Goal: Transaction & Acquisition: Book appointment/travel/reservation

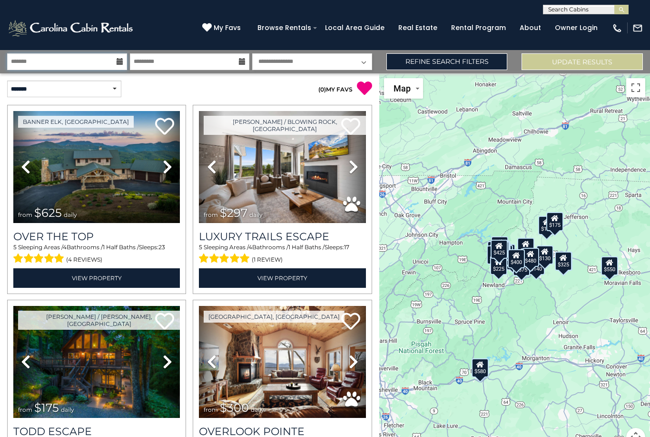
click at [23, 63] on input "text" at bounding box center [67, 61] width 120 height 17
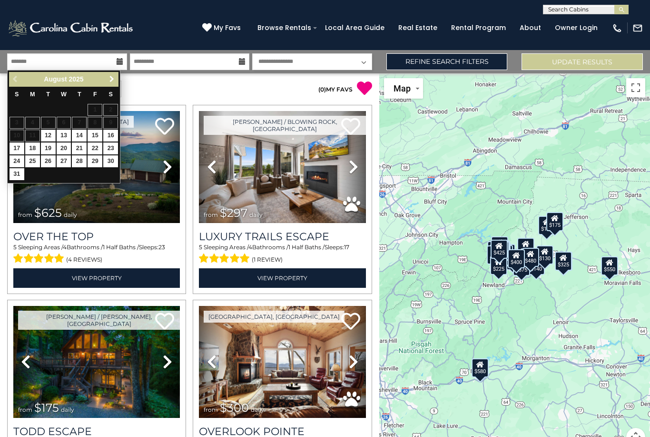
click at [106, 81] on link "Next" at bounding box center [112, 79] width 12 height 12
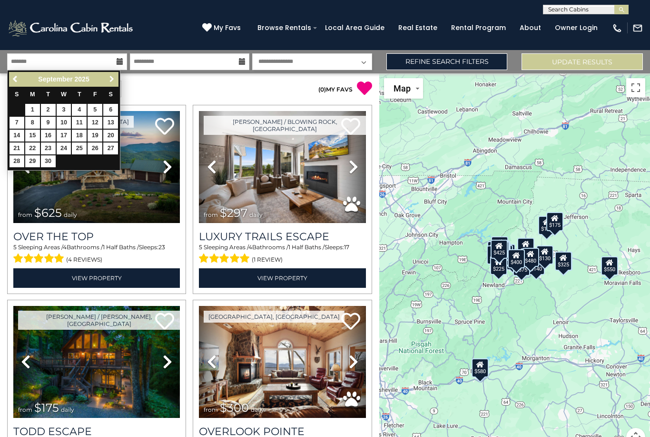
click at [107, 78] on link "Next" at bounding box center [112, 79] width 12 height 12
click at [109, 81] on span "Next" at bounding box center [112, 79] width 8 height 8
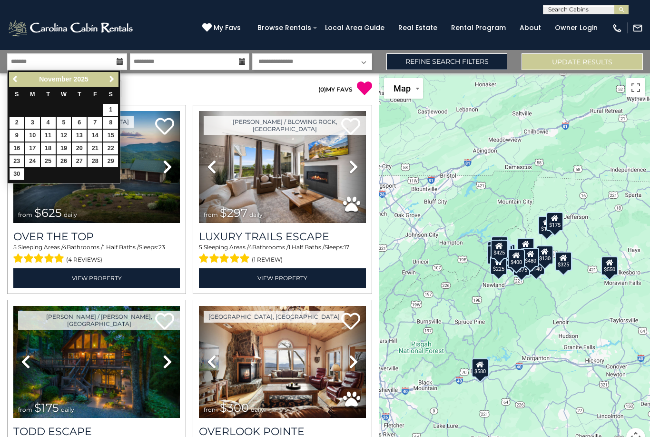
click at [14, 172] on link "30" at bounding box center [17, 174] width 15 height 12
type input "********"
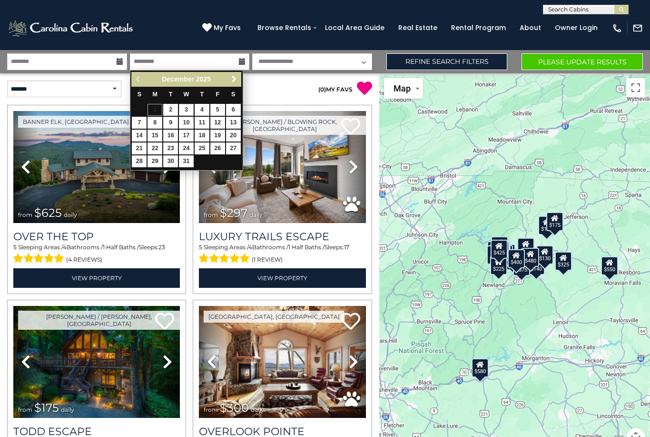
click at [184, 111] on link "3" at bounding box center [186, 110] width 15 height 12
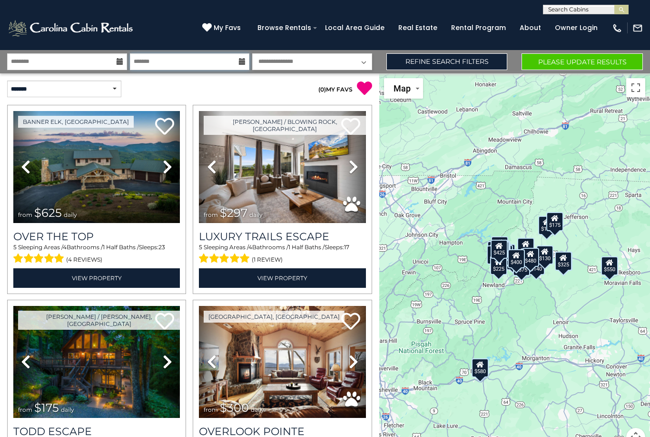
click at [147, 58] on input "*******" at bounding box center [190, 61] width 120 height 17
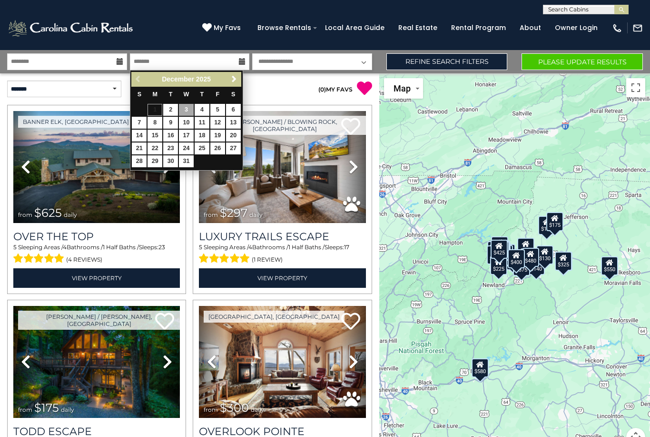
click at [199, 117] on link "11" at bounding box center [202, 123] width 15 height 12
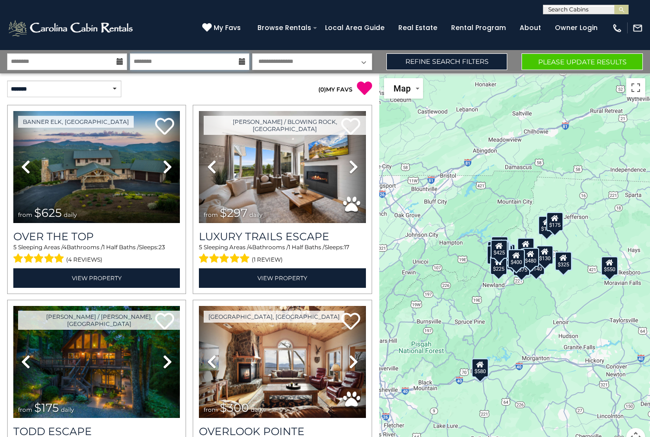
click at [143, 63] on input "********" at bounding box center [190, 61] width 120 height 17
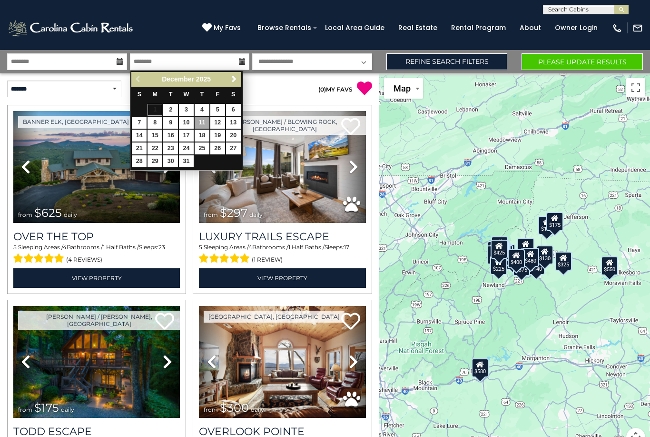
scroll to position [1, 0]
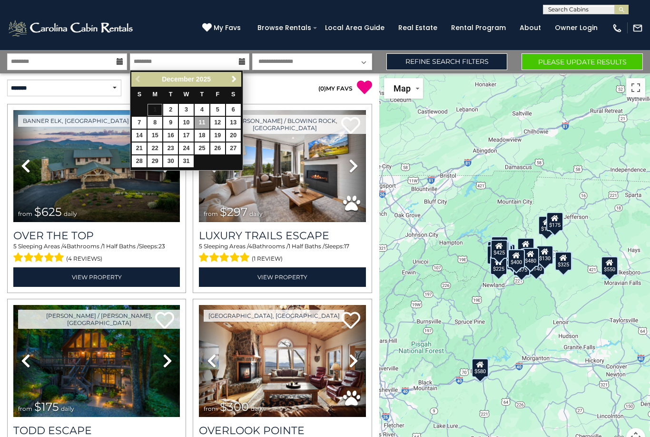
click at [197, 107] on link "4" at bounding box center [202, 110] width 15 height 12
type input "*******"
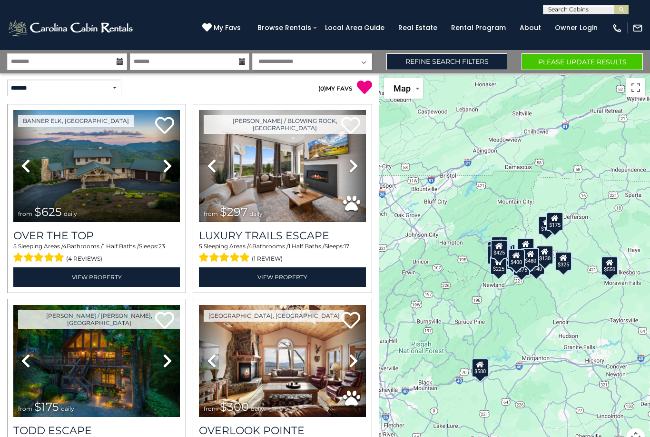
click at [359, 59] on select "**********" at bounding box center [312, 61] width 120 height 17
click at [473, 60] on link "Refine Search Filters" at bounding box center [447, 61] width 121 height 17
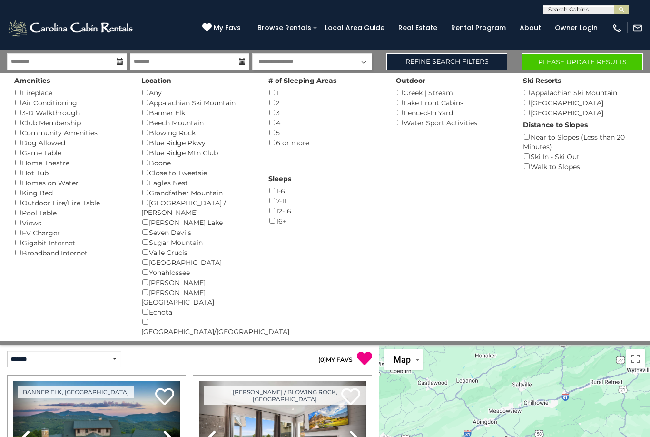
click at [268, 132] on div "# of Sleeping Areas 1 () 2 () 3 () 4 () 5 () 6 or more ()" at bounding box center [324, 110] width 127 height 74
click at [268, 145] on div "Amenities Fireplace () Air Conditioning () 3-D Walkthrough () Club Membership (…" at bounding box center [325, 207] width 636 height 268
click at [155, 217] on div "Kerr Scott Lake ()" at bounding box center [197, 222] width 113 height 10
click at [617, 66] on button "Please Update Results" at bounding box center [582, 61] width 121 height 17
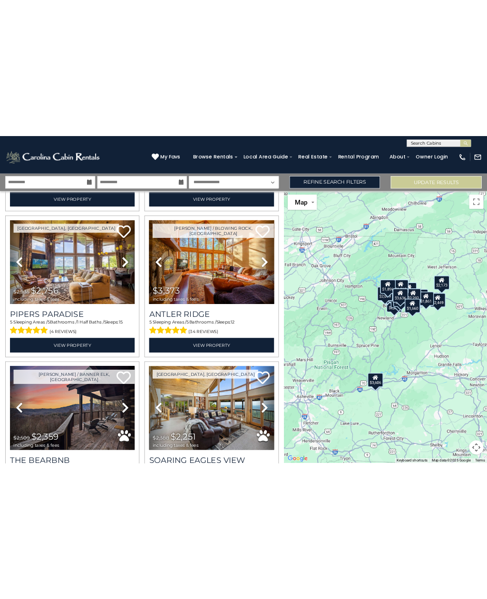
scroll to position [203, 0]
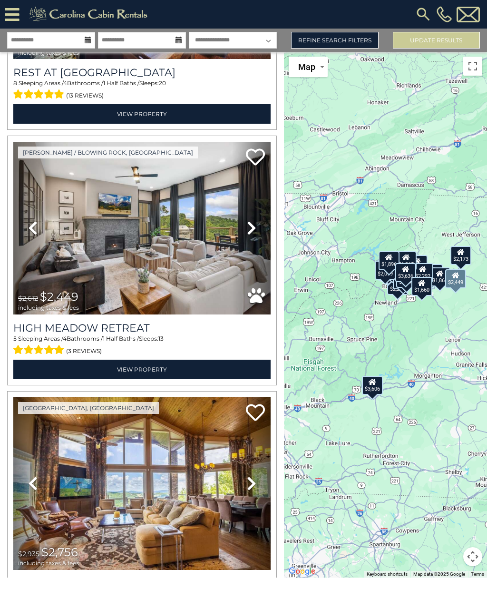
click at [119, 361] on link "View Property" at bounding box center [142, 370] width 258 height 20
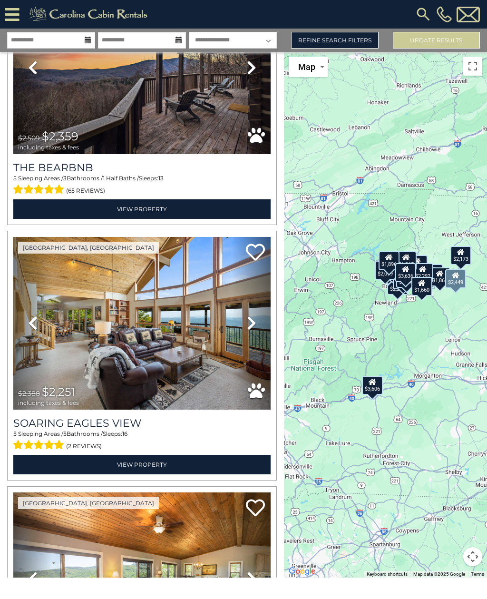
scroll to position [1141, 0]
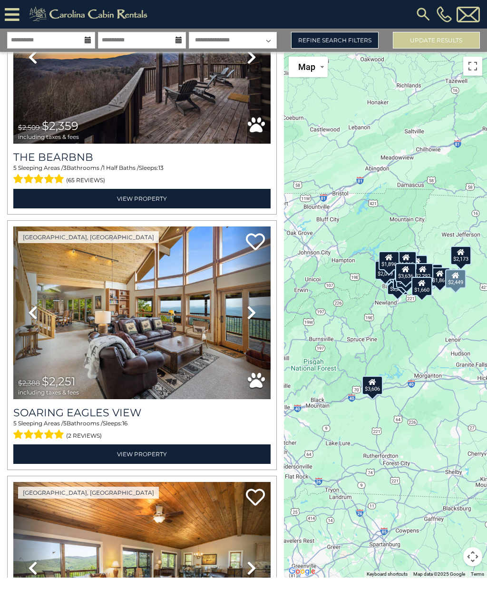
click at [66, 331] on img at bounding box center [142, 313] width 258 height 173
click at [254, 238] on icon at bounding box center [255, 241] width 19 height 19
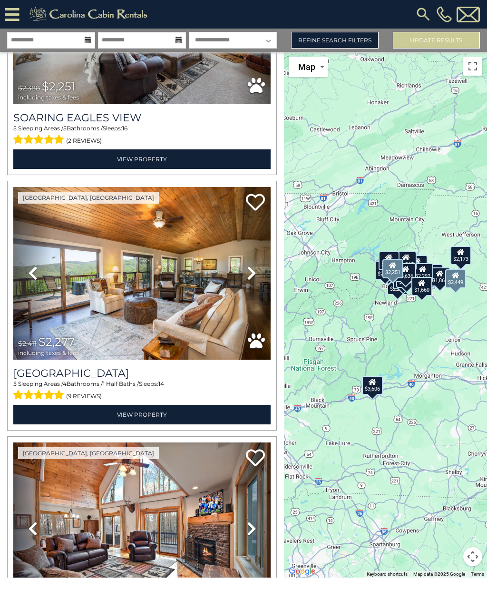
scroll to position [1436, 0]
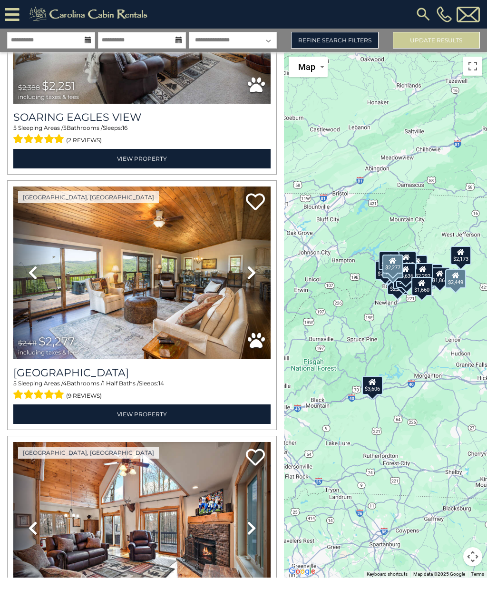
click at [37, 372] on h3 "[GEOGRAPHIC_DATA]" at bounding box center [142, 373] width 258 height 13
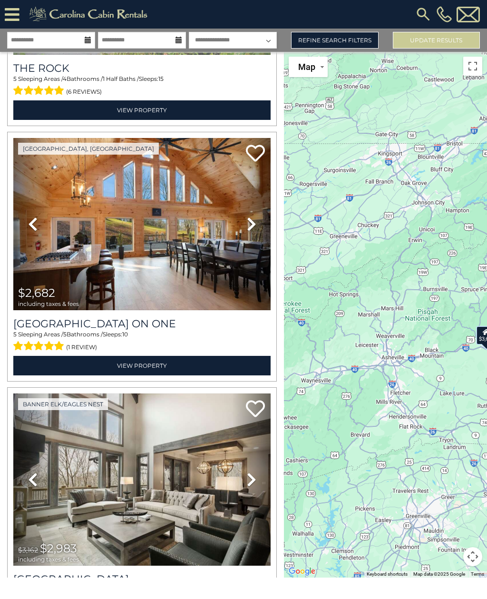
scroll to position [2515, 0]
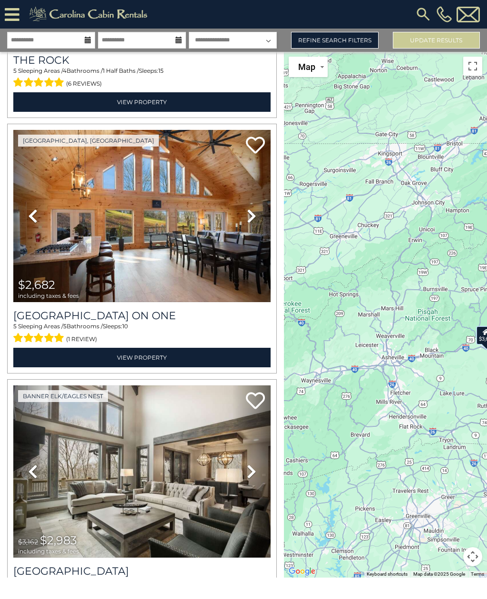
click at [252, 209] on icon at bounding box center [252, 216] width 10 height 15
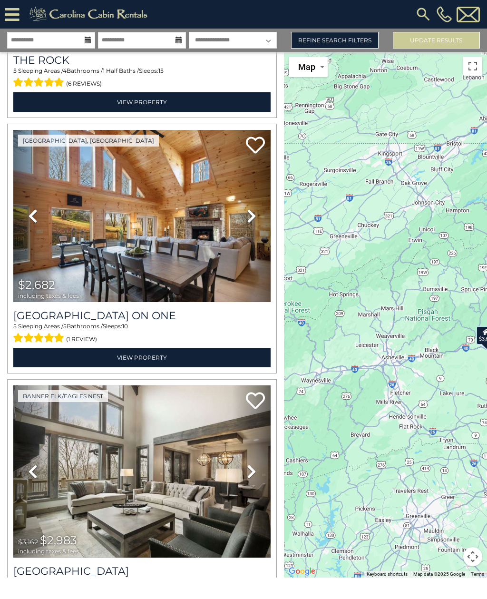
click at [254, 213] on icon at bounding box center [252, 216] width 10 height 15
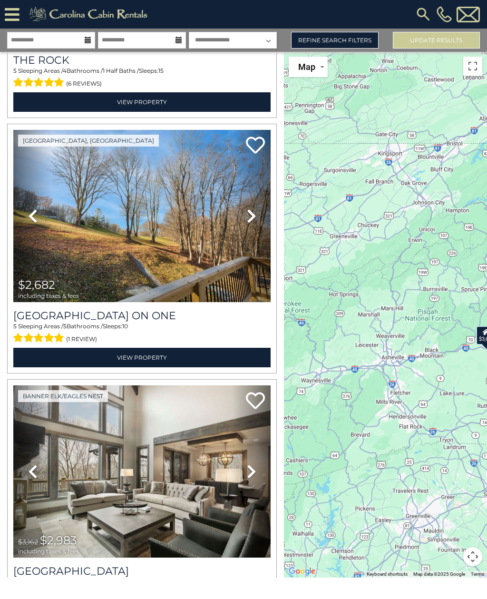
click at [258, 216] on link "Next" at bounding box center [251, 216] width 39 height 173
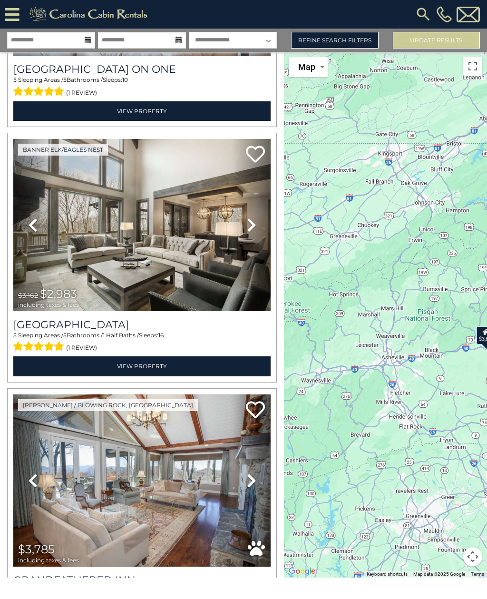
scroll to position [2763, 0]
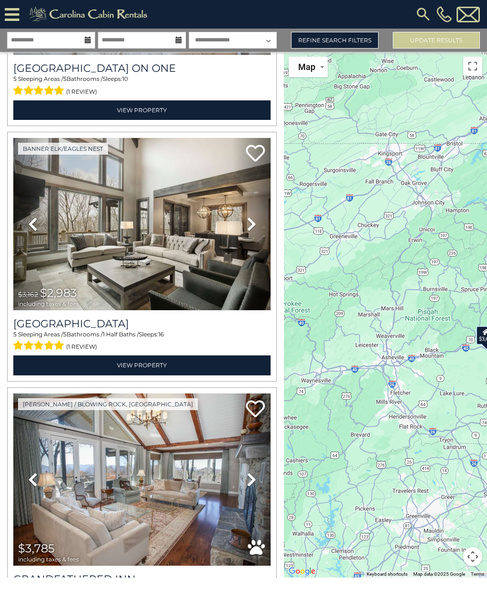
click at [253, 222] on icon at bounding box center [252, 224] width 10 height 15
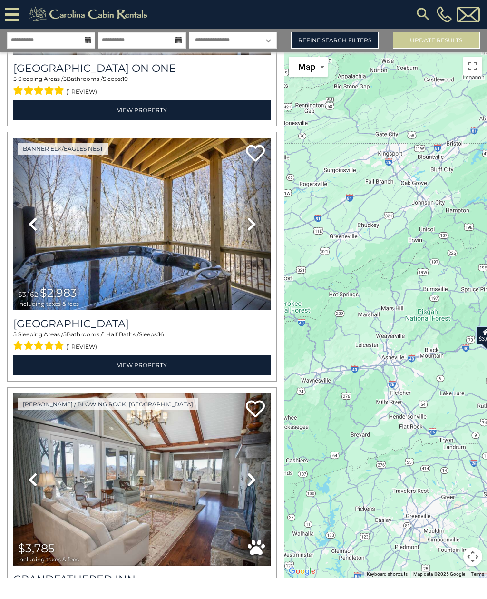
click at [253, 220] on icon at bounding box center [252, 224] width 10 height 15
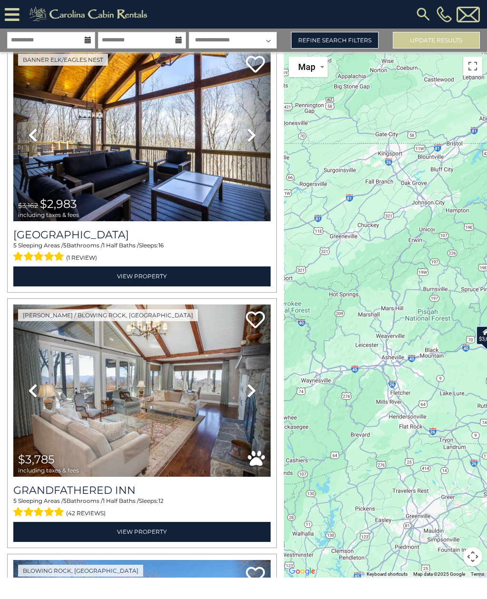
scroll to position [2862, 0]
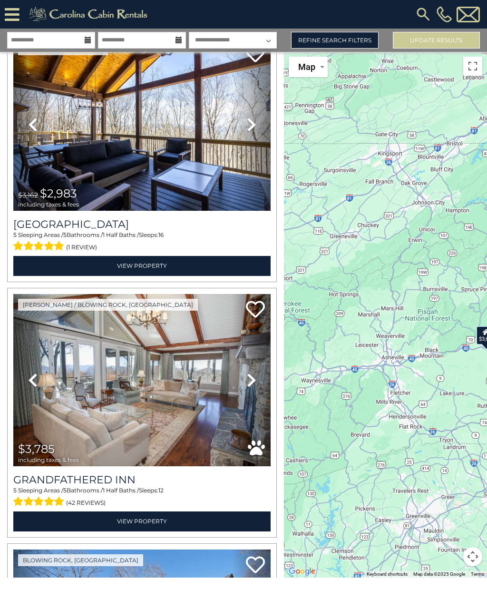
click at [215, 419] on img at bounding box center [142, 380] width 258 height 173
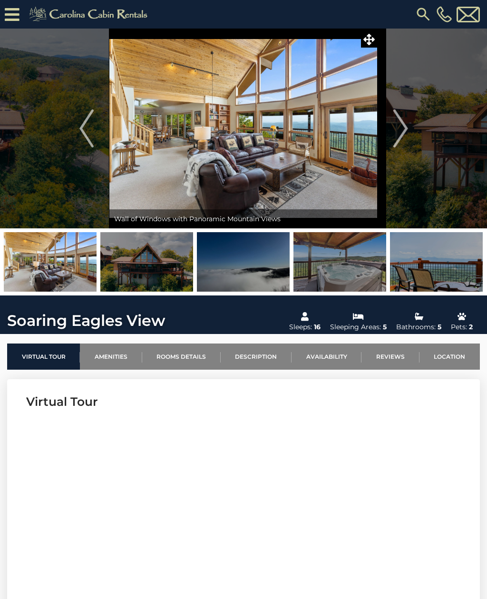
click at [406, 125] on img "Next" at bounding box center [401, 128] width 14 height 38
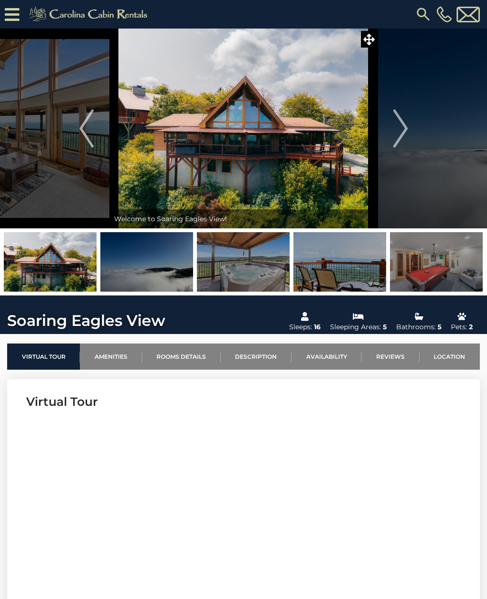
click at [399, 132] on img "Next" at bounding box center [401, 128] width 14 height 38
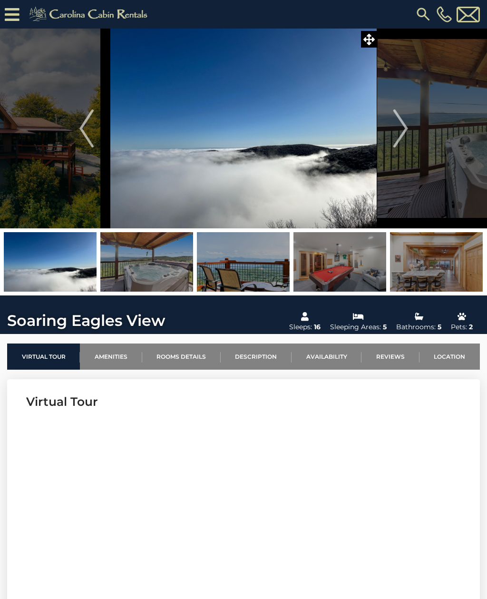
click at [348, 173] on img at bounding box center [243, 129] width 268 height 200
click at [376, 42] on span at bounding box center [369, 39] width 17 height 17
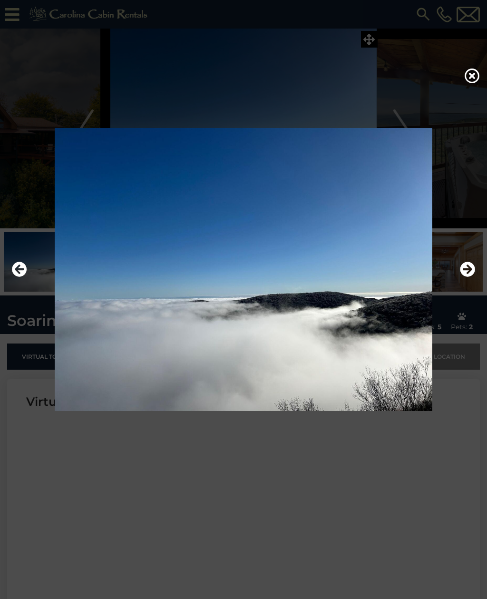
click at [468, 277] on icon "Next" at bounding box center [467, 269] width 15 height 15
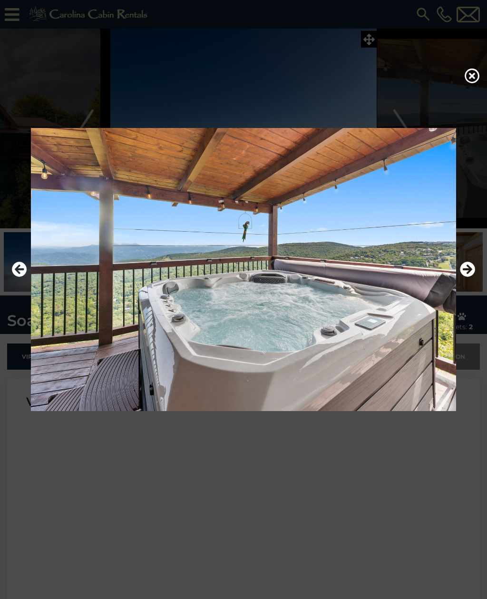
click at [470, 277] on icon "Next" at bounding box center [467, 269] width 15 height 15
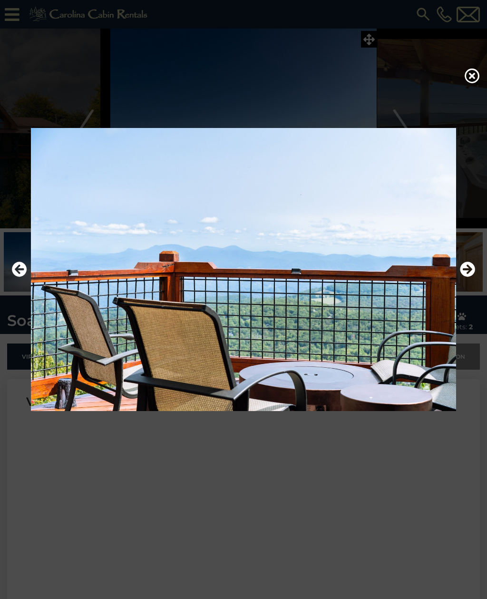
click at [470, 281] on button "Next" at bounding box center [467, 270] width 15 height 22
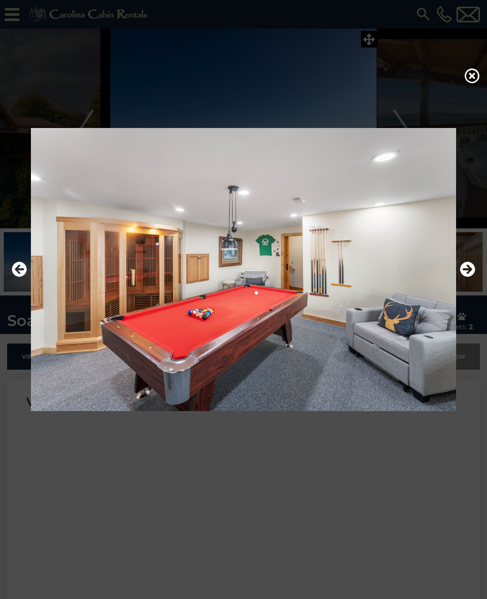
click at [475, 277] on icon "Next" at bounding box center [467, 269] width 15 height 15
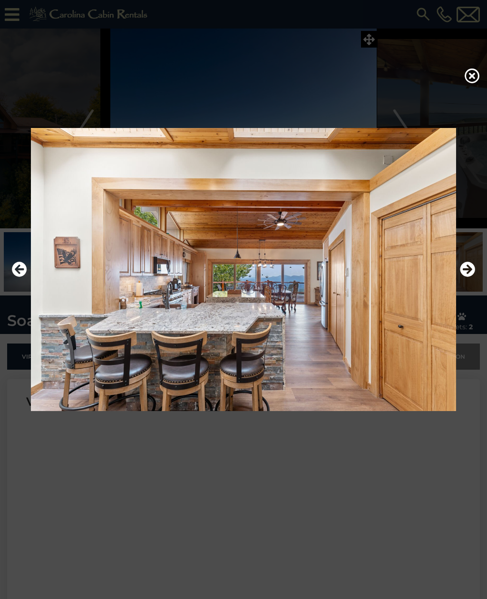
click at [477, 288] on img at bounding box center [244, 269] width 468 height 283
click at [469, 277] on icon "Next" at bounding box center [467, 269] width 15 height 15
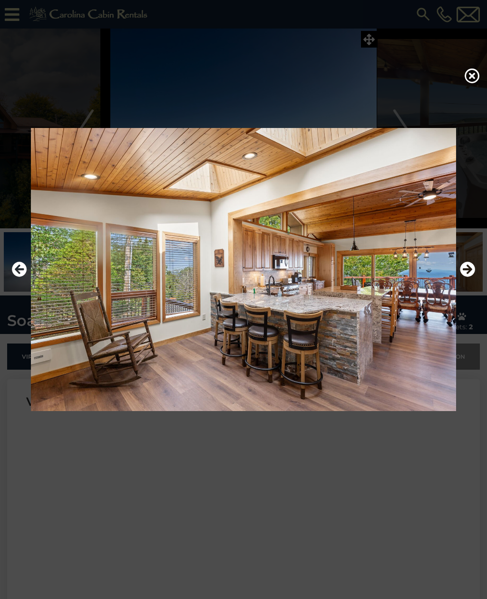
click at [472, 277] on icon "Next" at bounding box center [467, 269] width 15 height 15
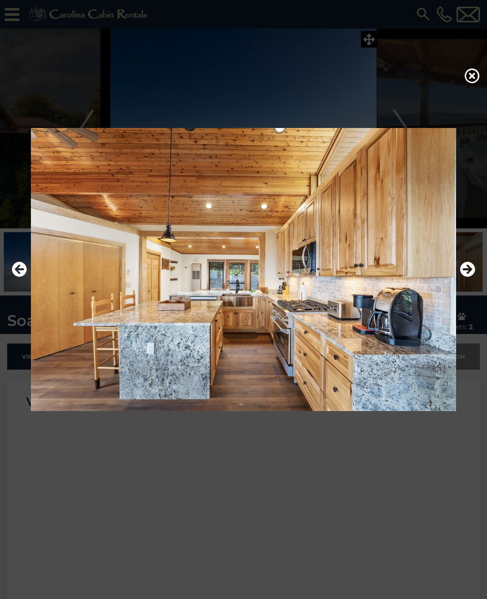
click at [471, 277] on icon "Next" at bounding box center [467, 269] width 15 height 15
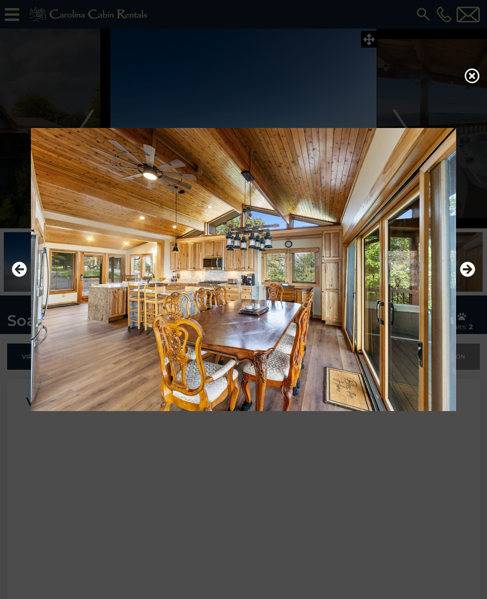
click at [471, 277] on icon "Next" at bounding box center [467, 269] width 15 height 15
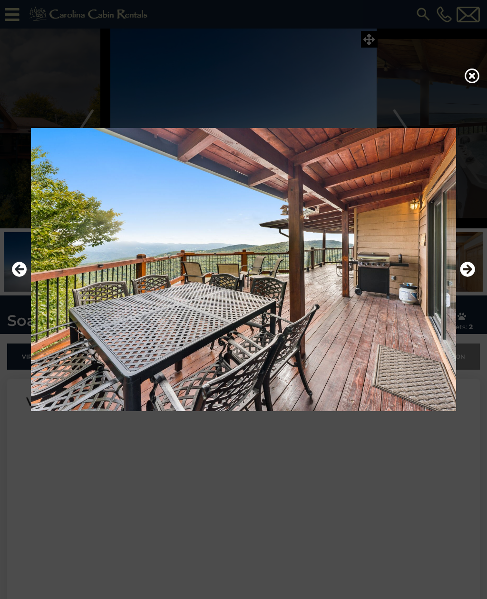
click at [469, 277] on icon "Next" at bounding box center [467, 269] width 15 height 15
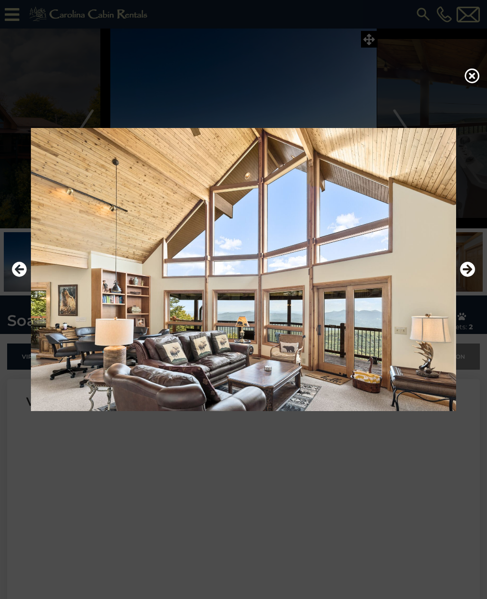
click at [469, 277] on icon "Next" at bounding box center [467, 269] width 15 height 15
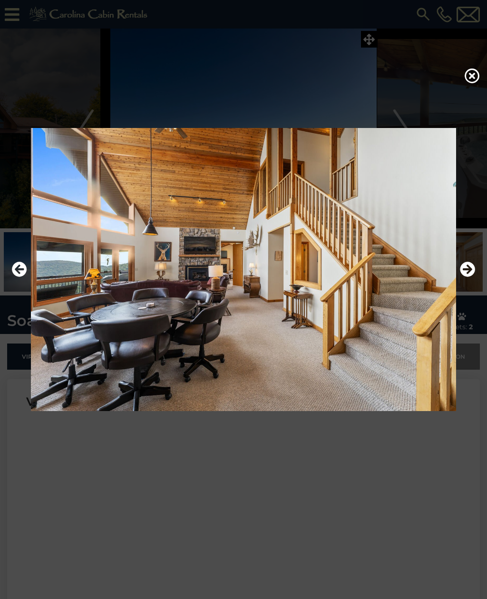
click at [468, 277] on icon "Next" at bounding box center [467, 269] width 15 height 15
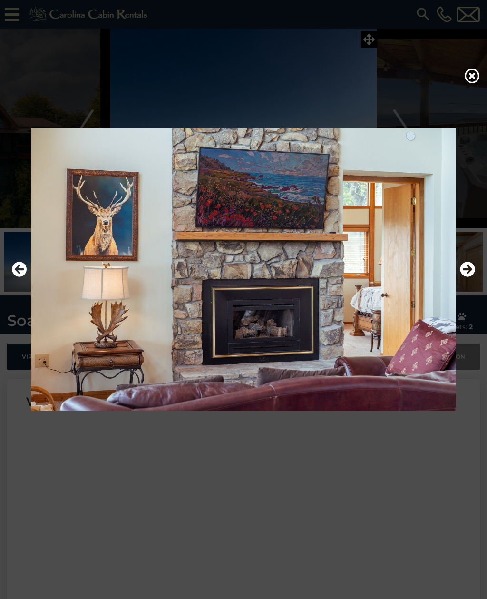
click at [469, 277] on icon "Next" at bounding box center [467, 269] width 15 height 15
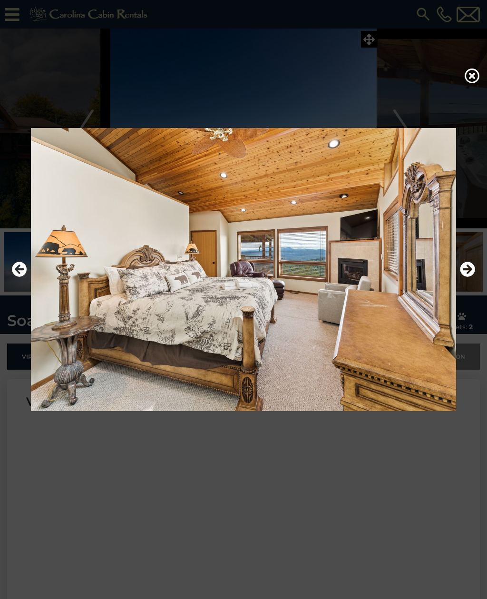
click at [465, 277] on icon "Next" at bounding box center [467, 269] width 15 height 15
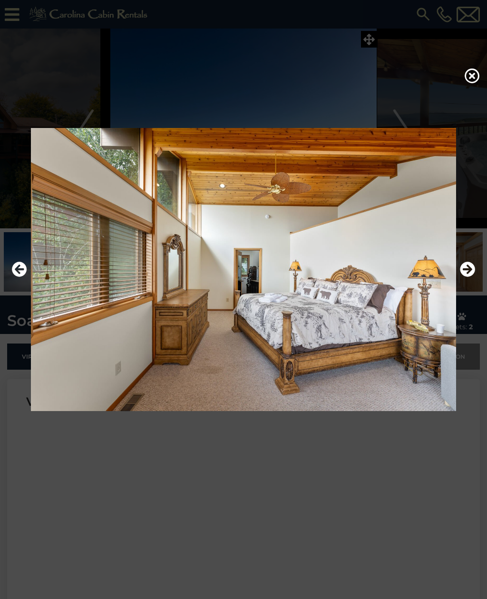
click at [467, 277] on icon "Next" at bounding box center [467, 269] width 15 height 15
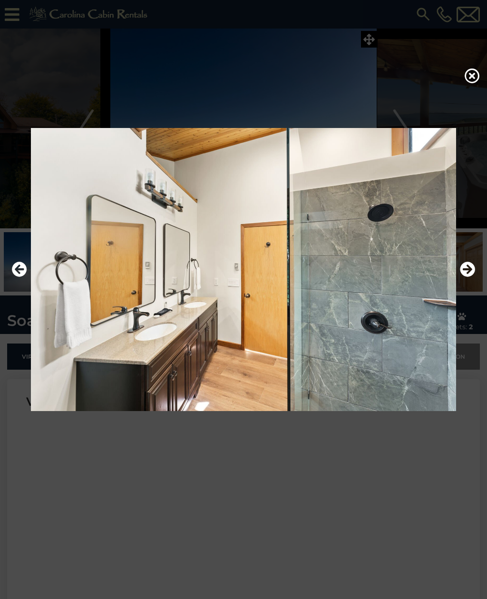
click at [466, 277] on icon "Next" at bounding box center [467, 269] width 15 height 15
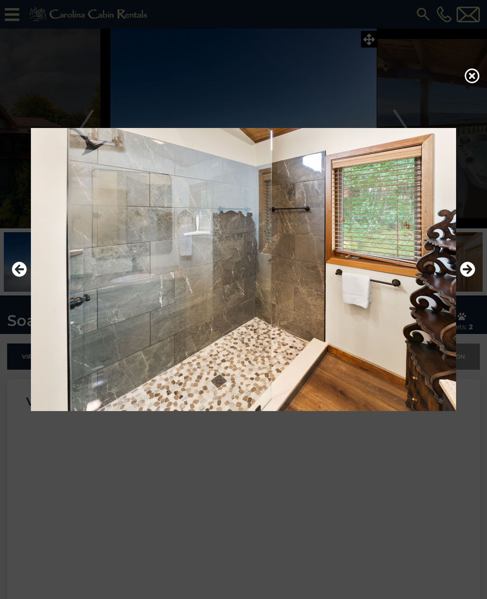
click at [465, 281] on button "Next" at bounding box center [467, 270] width 15 height 22
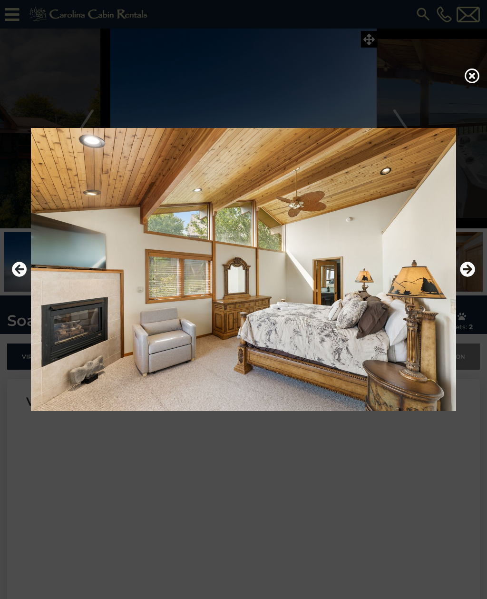
click at [466, 277] on icon "Next" at bounding box center [467, 269] width 15 height 15
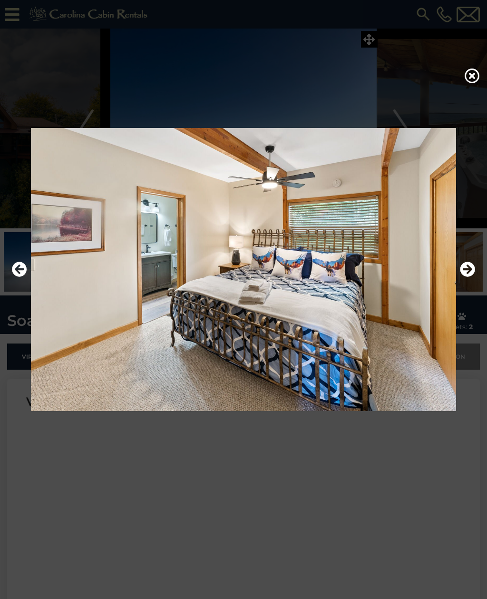
click at [462, 277] on icon "Next" at bounding box center [467, 269] width 15 height 15
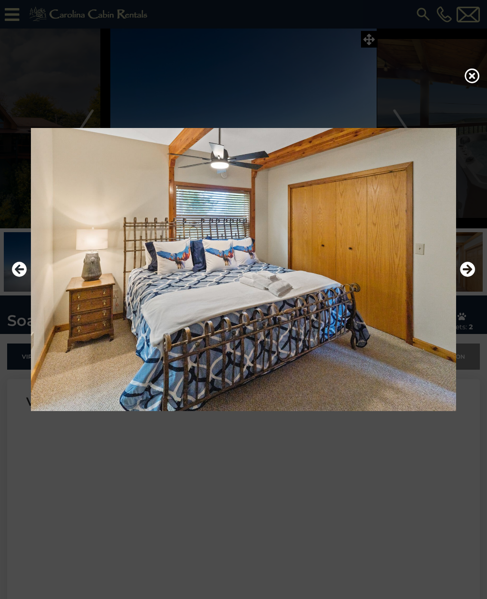
click at [461, 277] on icon "Next" at bounding box center [467, 269] width 15 height 15
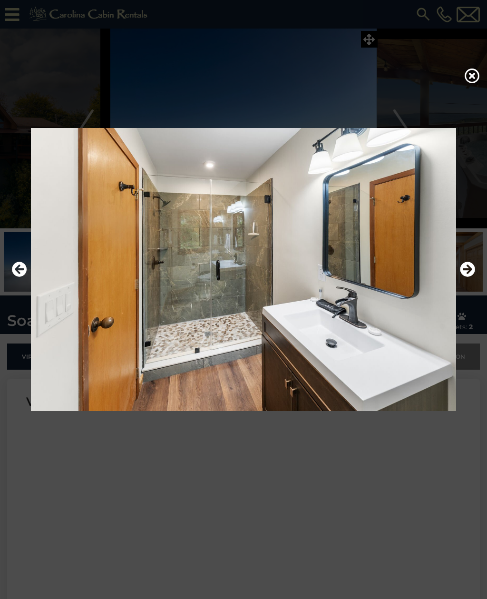
click at [462, 277] on icon "Next" at bounding box center [467, 269] width 15 height 15
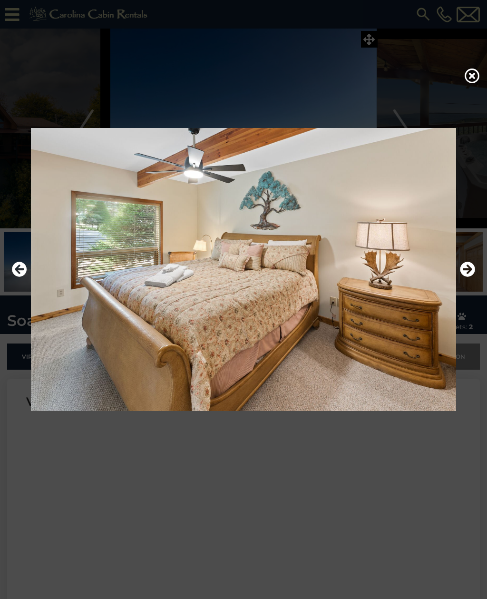
click at [460, 277] on icon "Next" at bounding box center [467, 269] width 15 height 15
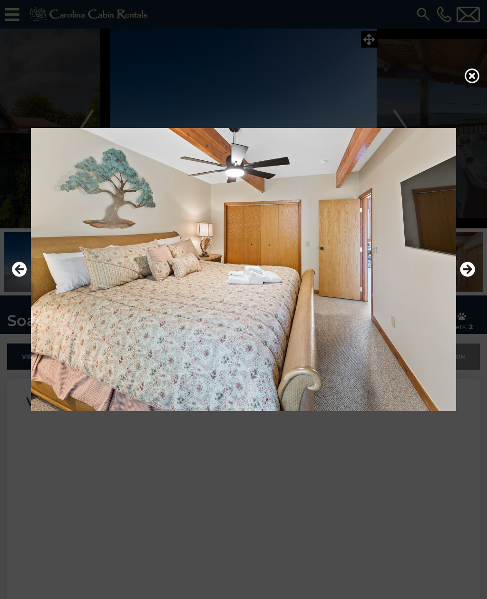
click at [460, 277] on icon "Next" at bounding box center [467, 269] width 15 height 15
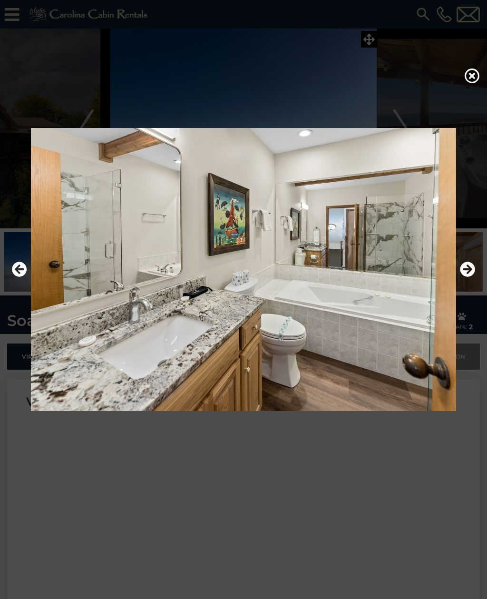
click at [461, 277] on icon "Next" at bounding box center [467, 269] width 15 height 15
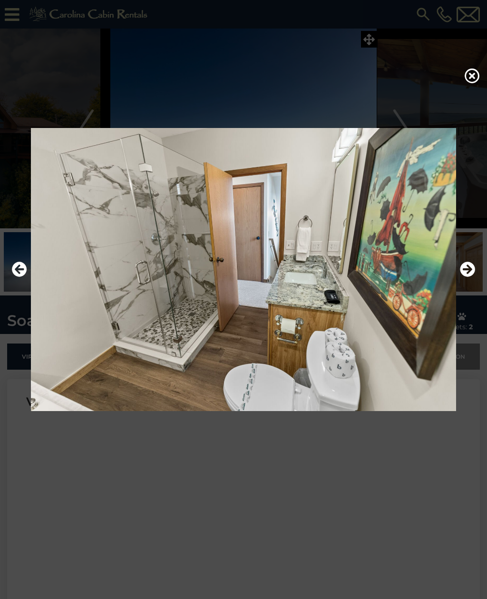
click at [460, 277] on icon "Next" at bounding box center [467, 269] width 15 height 15
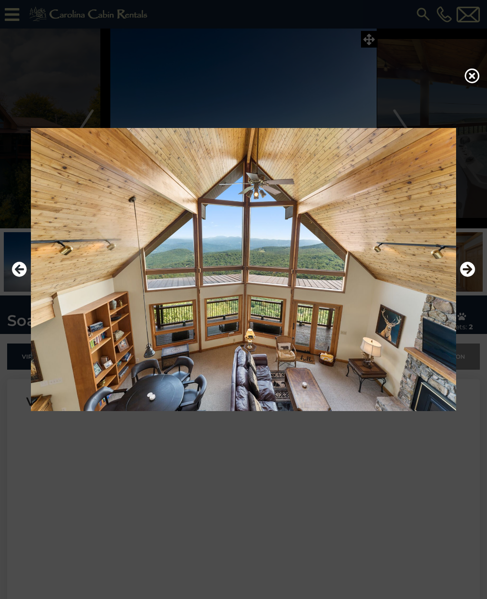
click at [459, 288] on img at bounding box center [244, 269] width 468 height 283
click at [463, 277] on icon "Next" at bounding box center [467, 269] width 15 height 15
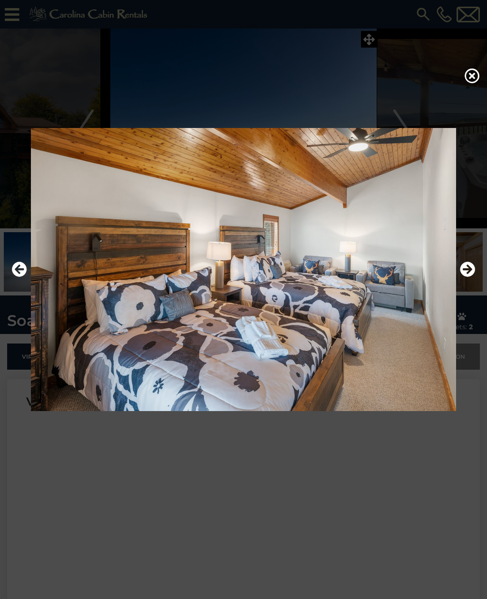
click at [465, 277] on icon "Next" at bounding box center [467, 269] width 15 height 15
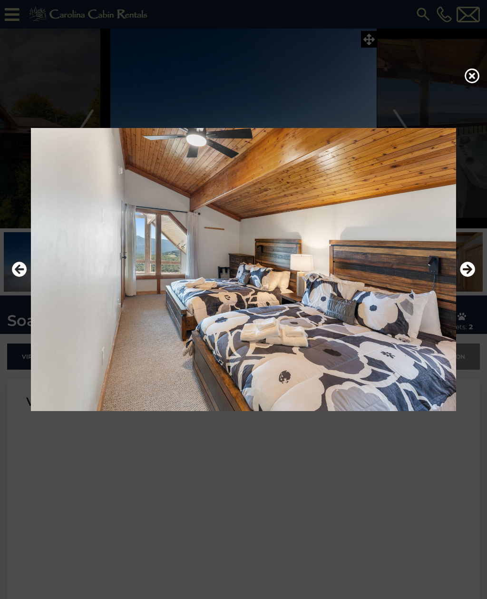
click at [465, 277] on icon "Next" at bounding box center [467, 269] width 15 height 15
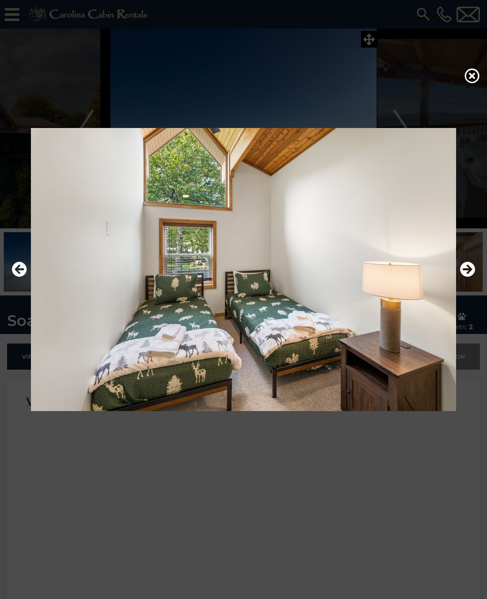
click at [467, 277] on icon "Next" at bounding box center [467, 269] width 15 height 15
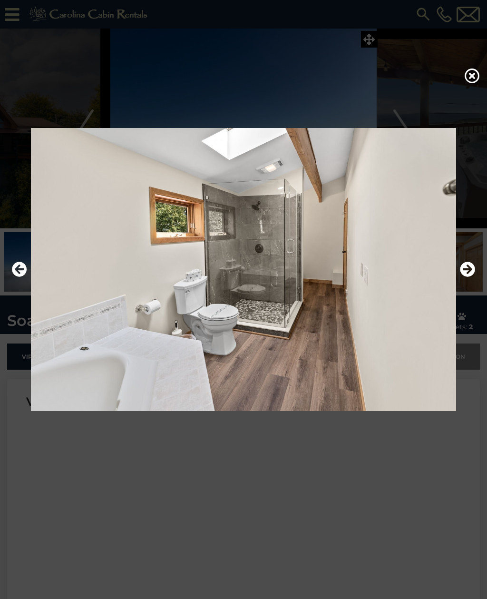
click at [468, 277] on icon "Next" at bounding box center [467, 269] width 15 height 15
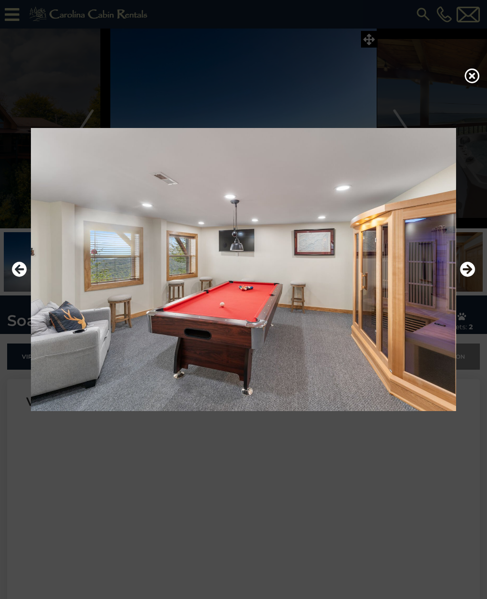
click at [467, 277] on icon "Next" at bounding box center [467, 269] width 15 height 15
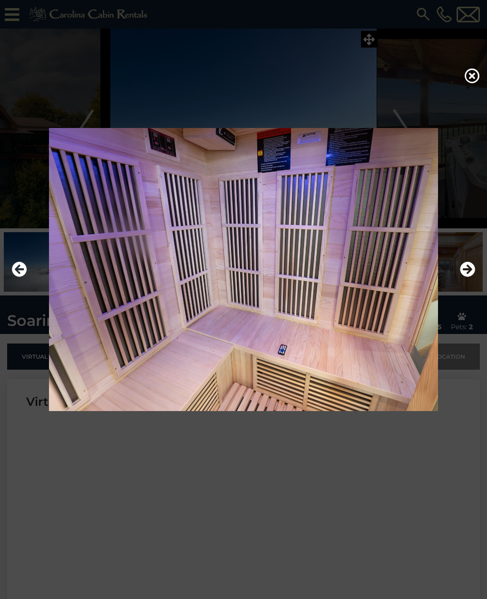
click at [467, 277] on icon "Next" at bounding box center [467, 269] width 15 height 15
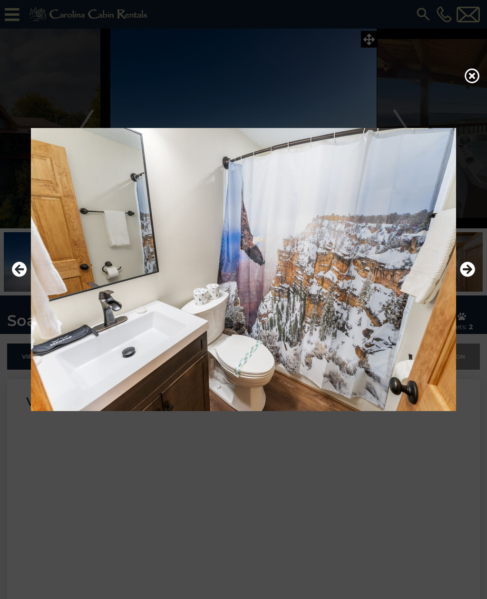
click at [468, 277] on icon "Next" at bounding box center [467, 269] width 15 height 15
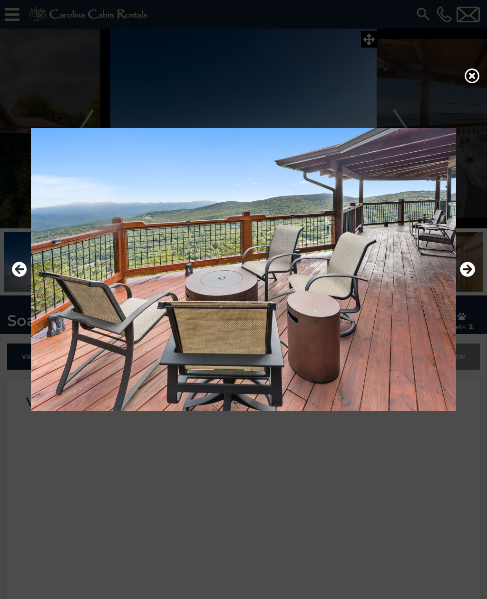
click at [466, 83] on icon at bounding box center [472, 75] width 15 height 15
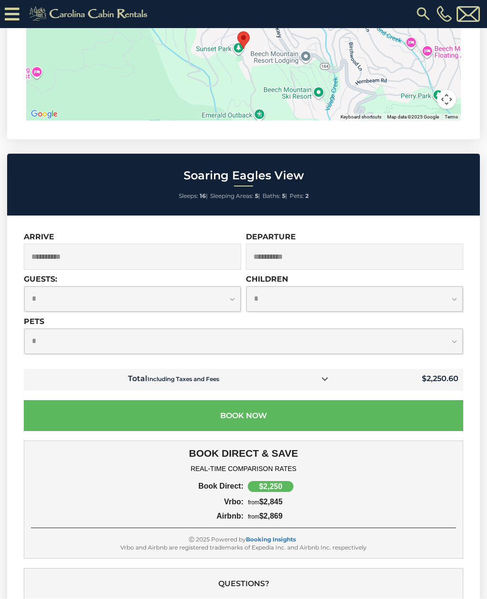
scroll to position [2247, 0]
click at [38, 287] on select "**********" at bounding box center [132, 299] width 217 height 25
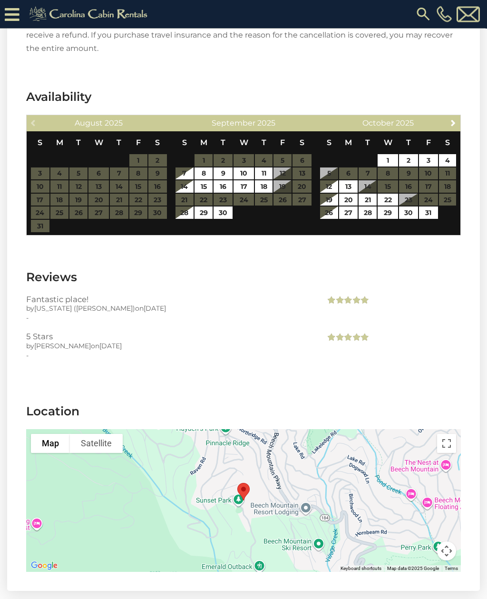
scroll to position [1796, 0]
click at [457, 536] on div at bounding box center [243, 500] width 435 height 143
click at [454, 542] on button "Map camera controls" at bounding box center [446, 551] width 19 height 19
click at [446, 434] on button "Toggle fullscreen view" at bounding box center [446, 443] width 19 height 19
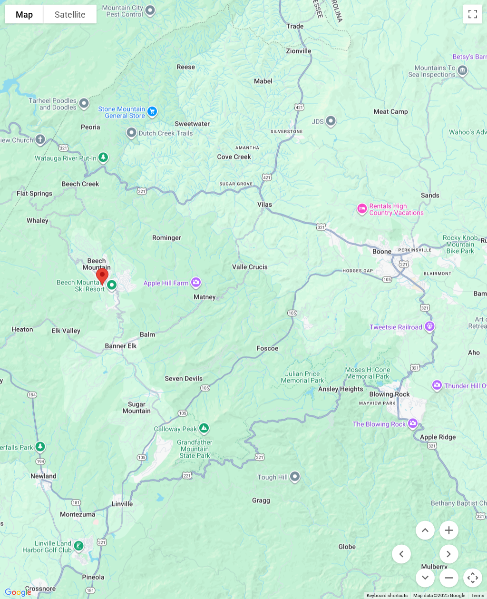
scroll to position [0, 0]
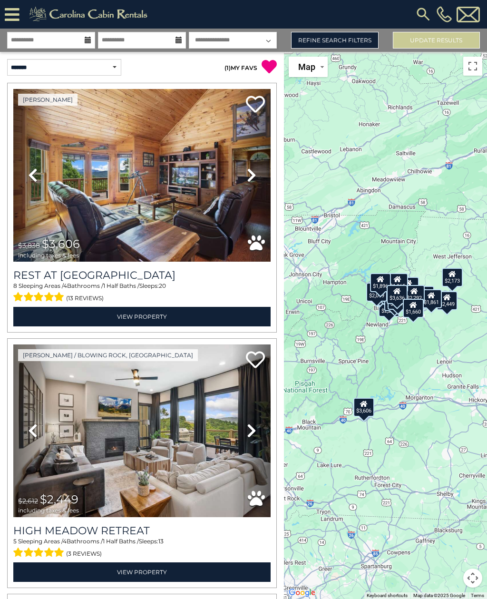
click at [336, 39] on link "Refine Search Filters" at bounding box center [334, 40] width 87 height 17
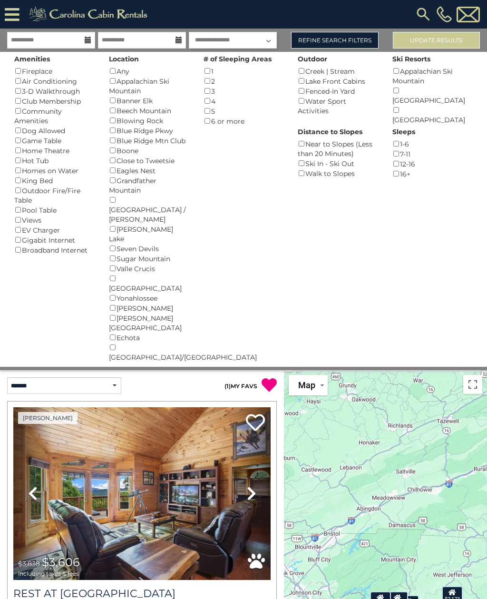
click at [416, 48] on button "Update Results" at bounding box center [436, 40] width 87 height 17
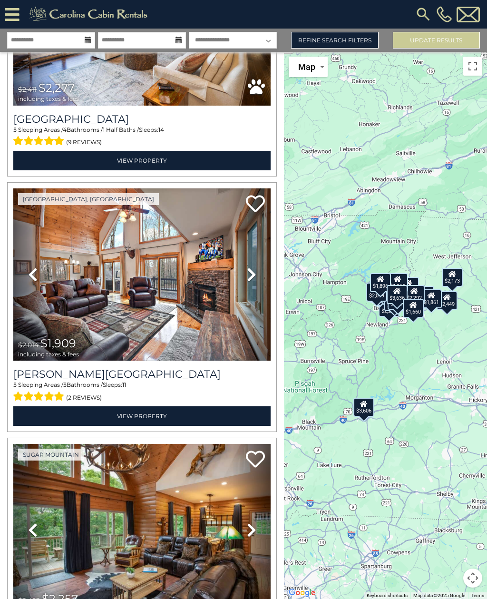
scroll to position [1694, 0]
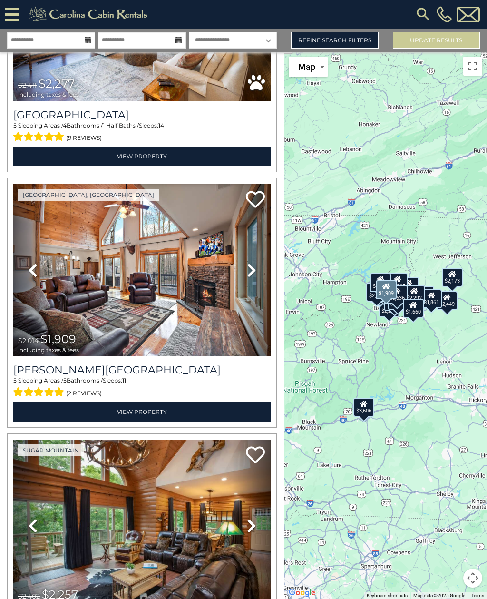
click at [253, 270] on icon at bounding box center [252, 270] width 10 height 15
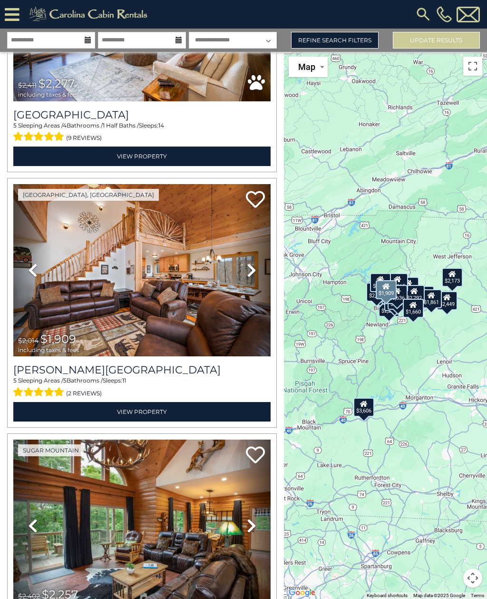
click at [249, 282] on link "Next" at bounding box center [251, 270] width 39 height 173
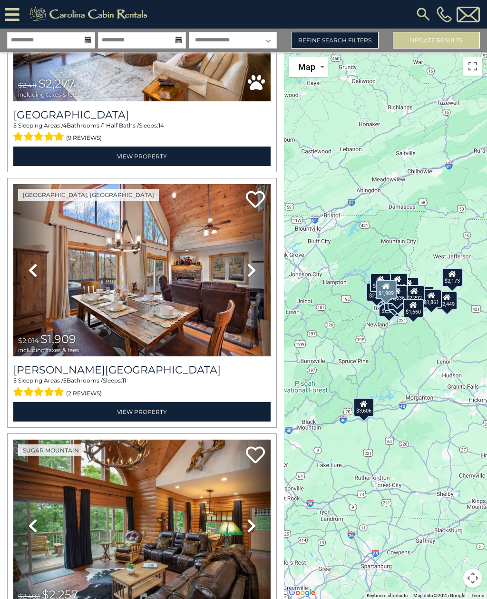
click at [251, 278] on icon at bounding box center [252, 270] width 10 height 15
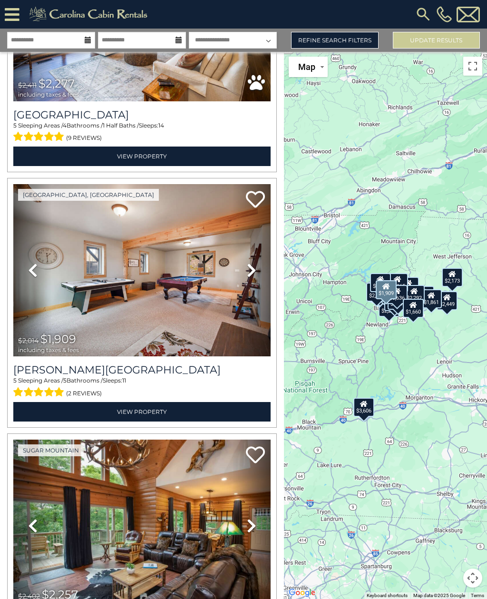
click at [248, 278] on icon at bounding box center [252, 270] width 10 height 15
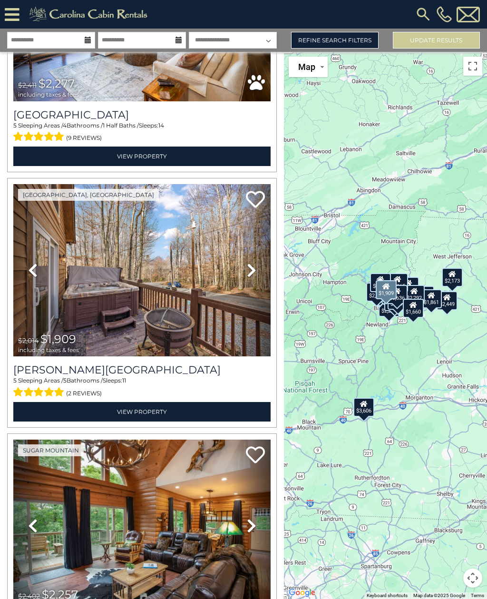
click at [255, 273] on icon at bounding box center [252, 270] width 10 height 15
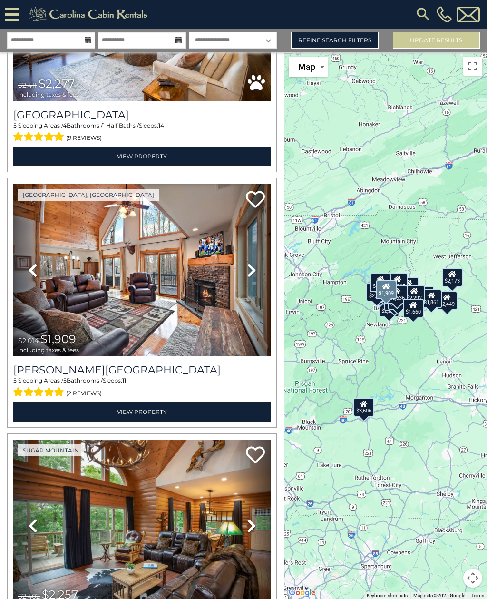
click at [252, 272] on icon at bounding box center [252, 270] width 10 height 15
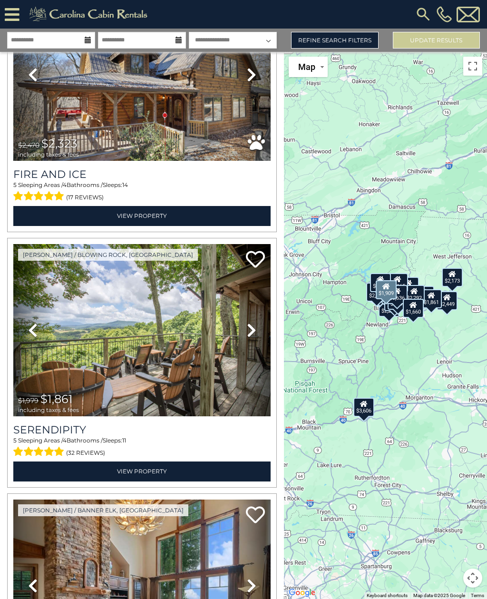
scroll to position [3427, 0]
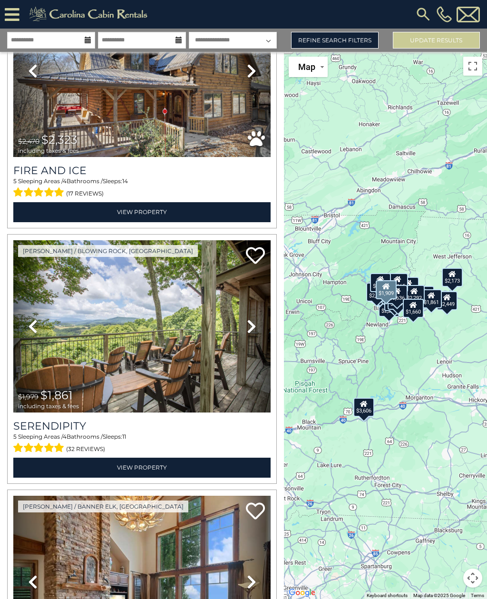
click at [252, 326] on icon at bounding box center [252, 326] width 10 height 15
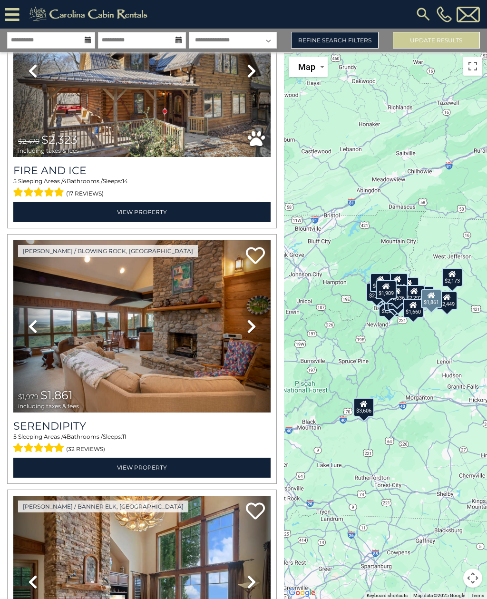
click at [254, 325] on icon at bounding box center [252, 326] width 10 height 15
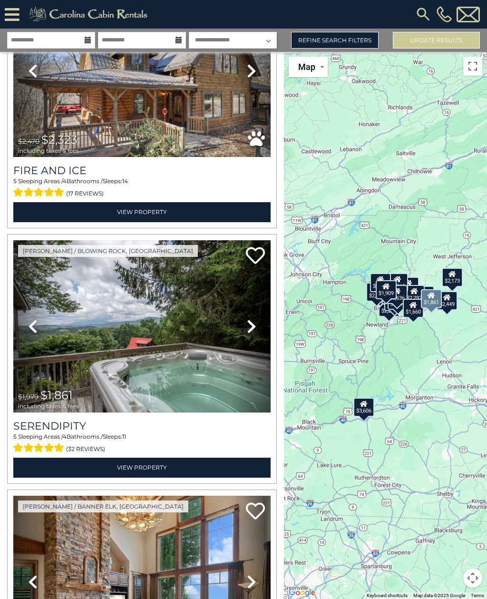
click at [260, 329] on link "Next" at bounding box center [251, 326] width 39 height 173
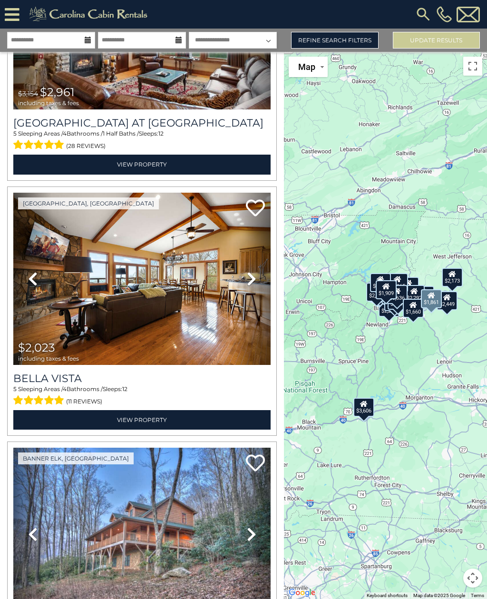
scroll to position [3988, 0]
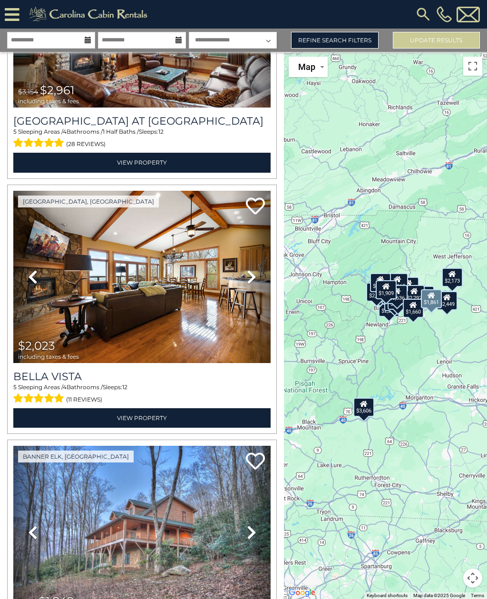
click at [218, 379] on h3 "Bella Vista" at bounding box center [142, 376] width 258 height 13
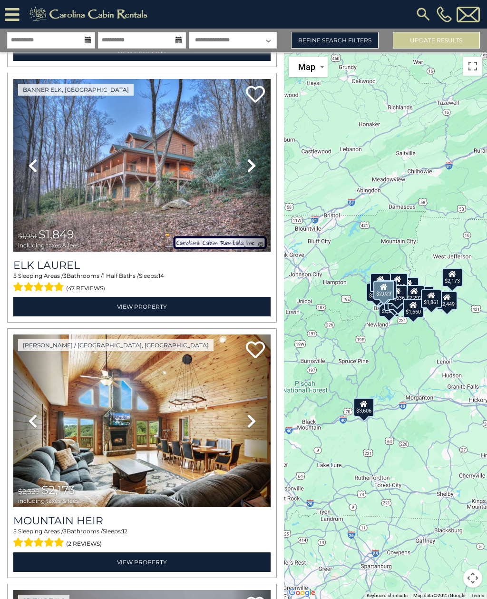
scroll to position [4355, 0]
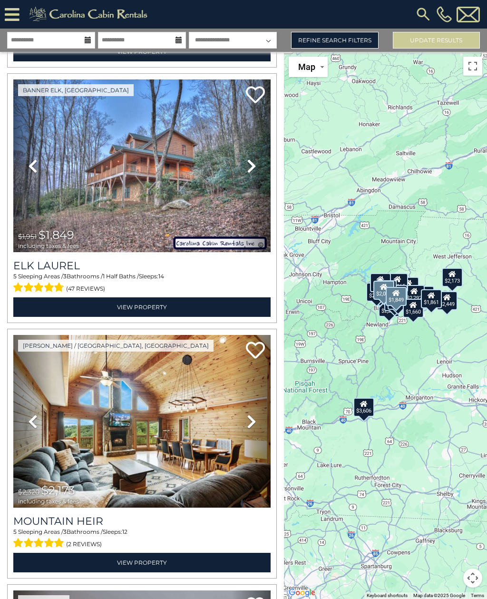
click at [194, 272] on h3 "Elk Laurel" at bounding box center [142, 265] width 258 height 13
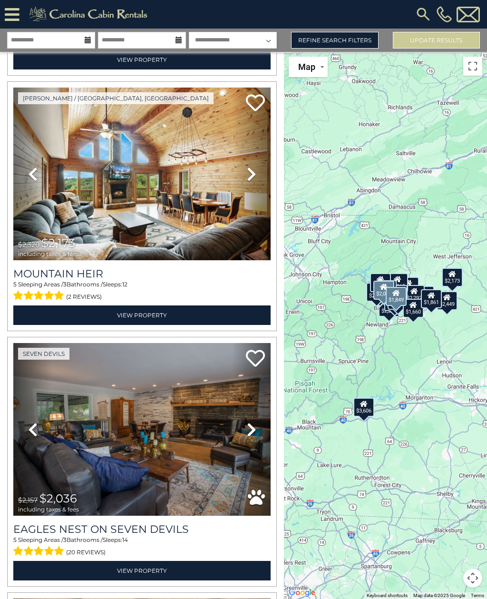
scroll to position [4637, 0]
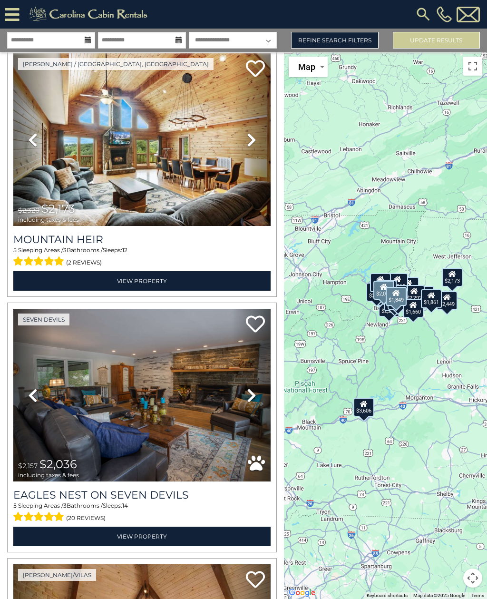
click at [95, 266] on span "(2 reviews)" at bounding box center [84, 263] width 36 height 12
click at [34, 242] on h3 "Mountain Heir" at bounding box center [142, 239] width 258 height 13
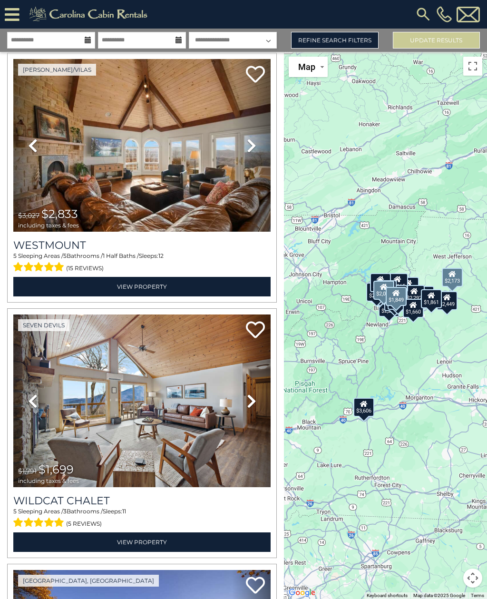
scroll to position [5143, 0]
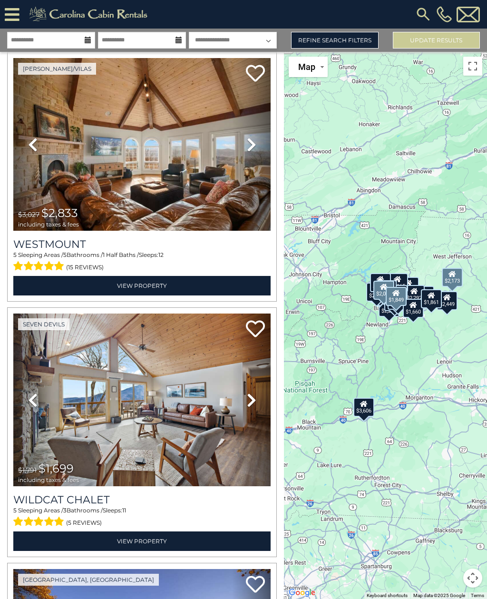
click at [28, 245] on h3 "Westmount" at bounding box center [142, 244] width 258 height 13
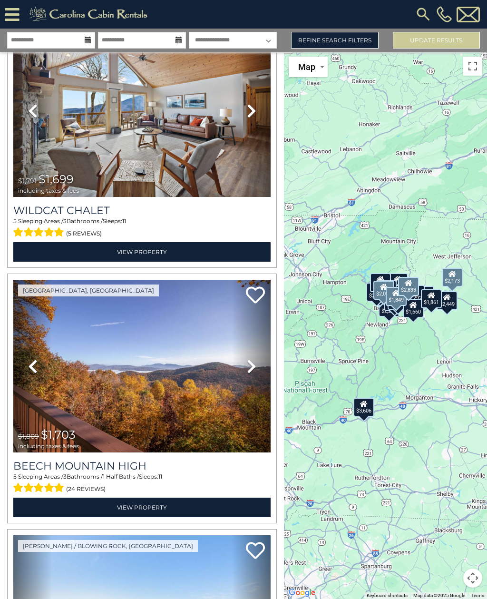
scroll to position [5434, 0]
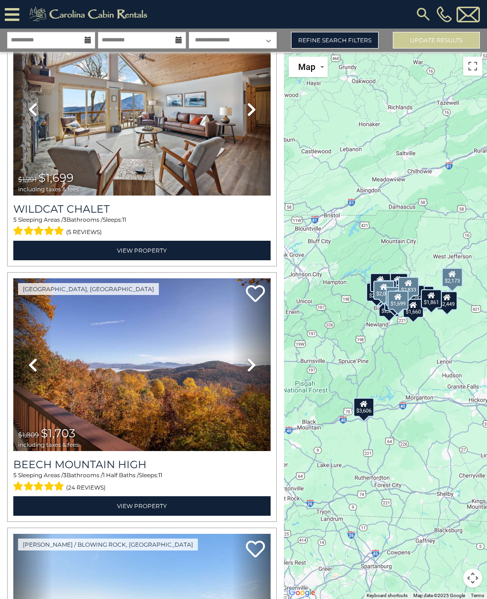
click at [211, 77] on img at bounding box center [142, 109] width 258 height 173
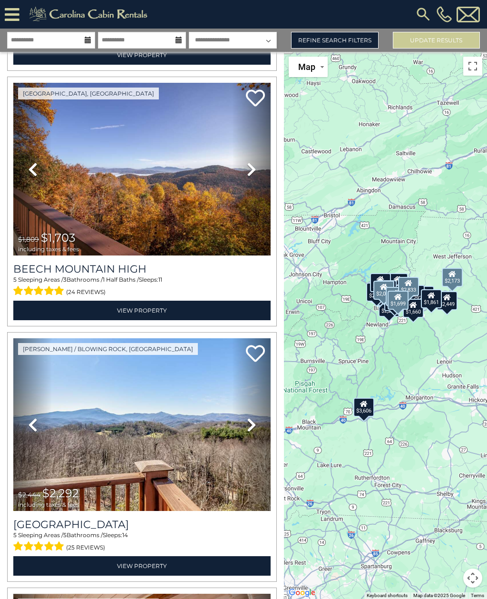
scroll to position [5641, 0]
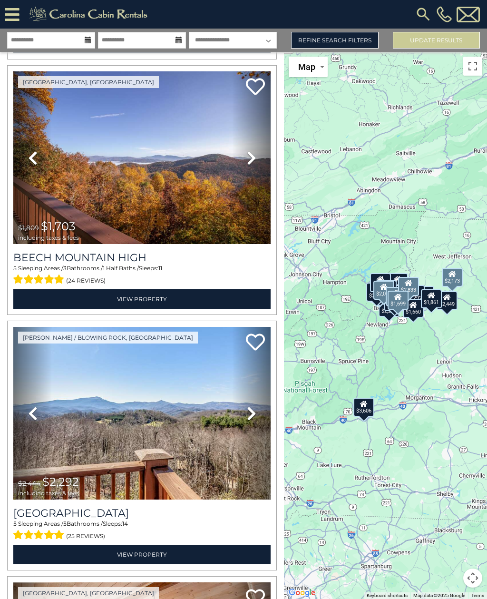
click at [255, 159] on icon at bounding box center [252, 157] width 10 height 15
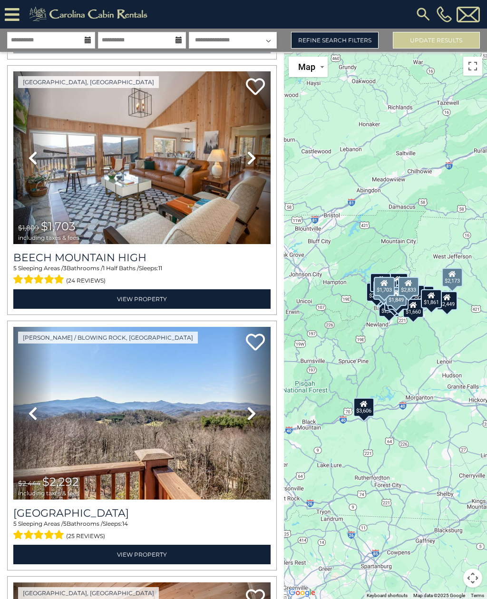
click at [258, 154] on link "Next" at bounding box center [251, 157] width 39 height 173
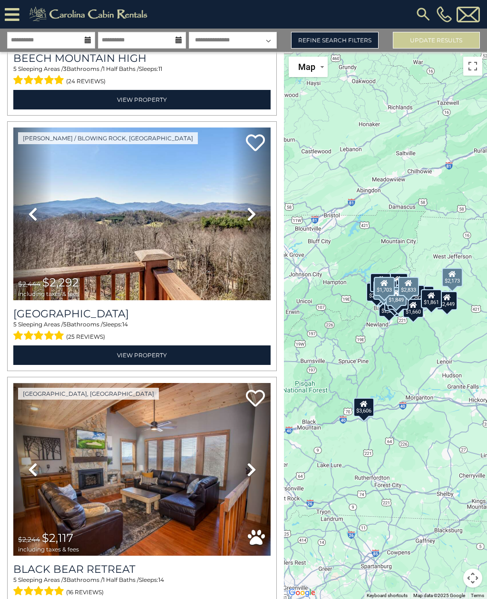
scroll to position [5848, 0]
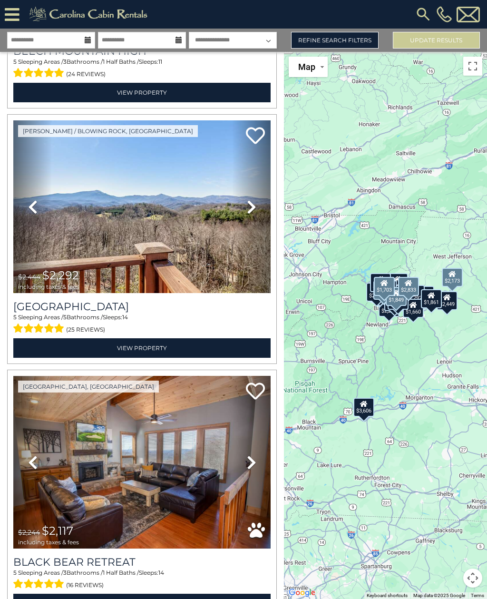
click at [258, 207] on link "Next" at bounding box center [251, 206] width 39 height 173
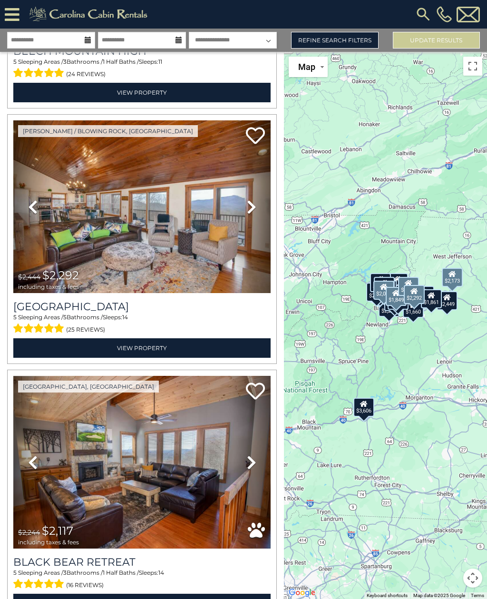
click at [255, 205] on icon at bounding box center [252, 206] width 10 height 15
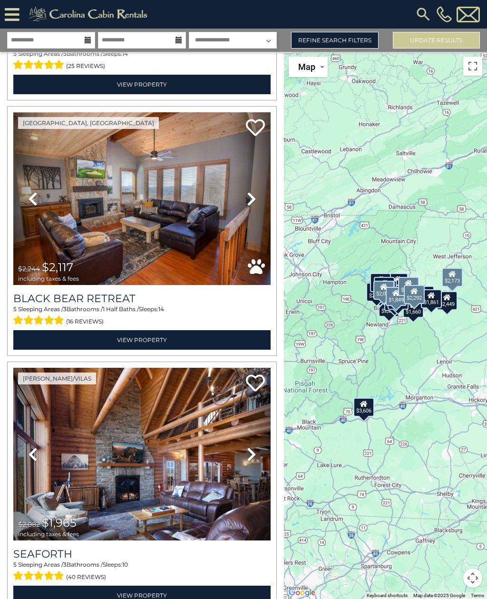
scroll to position [6134, 0]
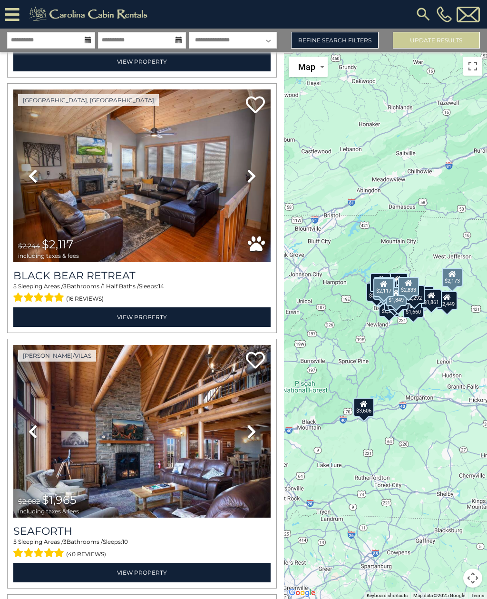
click at [253, 188] on link "Next" at bounding box center [251, 175] width 39 height 173
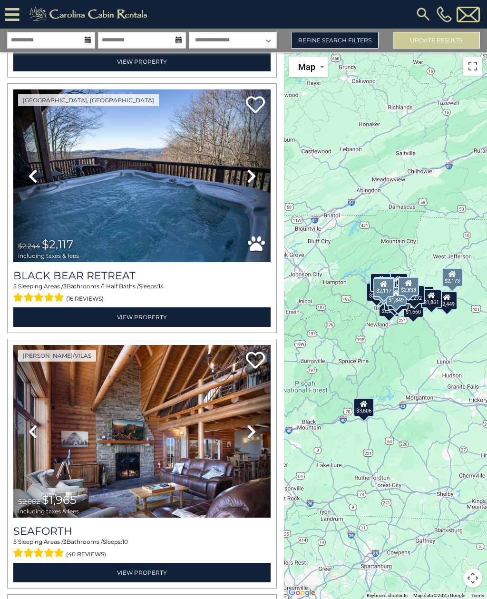
click at [264, 179] on link "Next" at bounding box center [251, 175] width 39 height 173
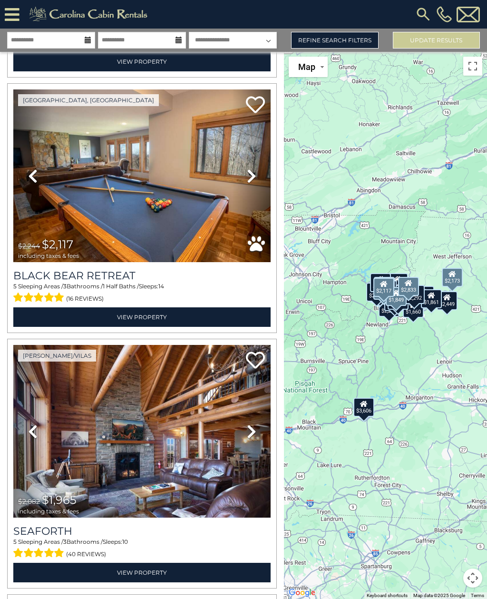
click at [36, 267] on div "Black Bear Retreat 5 Sleeping Areas / 3 Bathrooms / 1 Half Baths / Sleeps: 14 (…" at bounding box center [142, 294] width 258 height 65
click at [47, 276] on h3 "Black Bear Retreat" at bounding box center [142, 275] width 258 height 13
click at [36, 271] on h3 "Black Bear Retreat" at bounding box center [142, 275] width 258 height 13
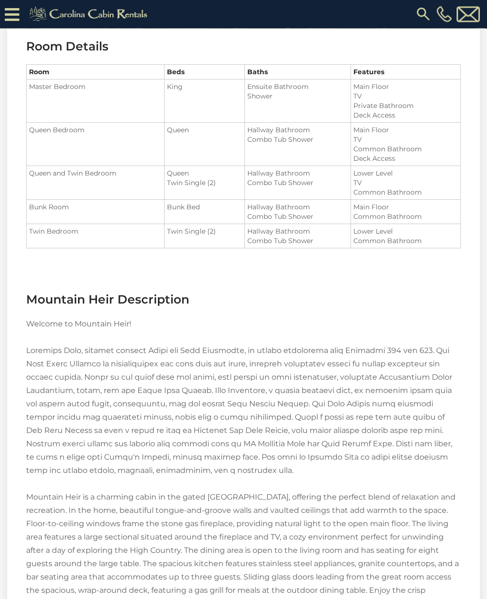
scroll to position [1087, 0]
click at [411, 198] on td "Lower Level TV Common Bathroom" at bounding box center [406, 182] width 110 height 34
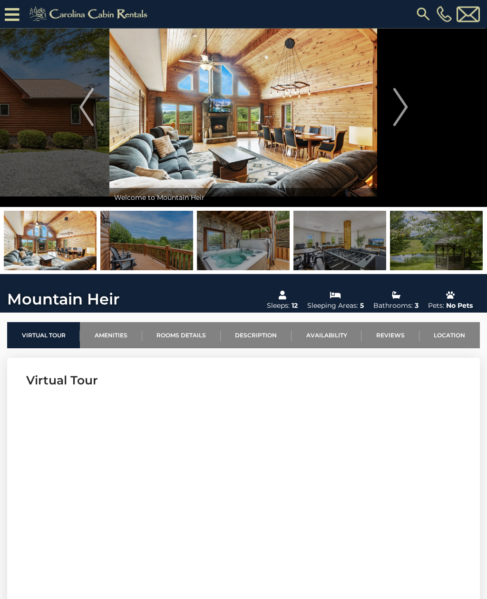
scroll to position [0, 0]
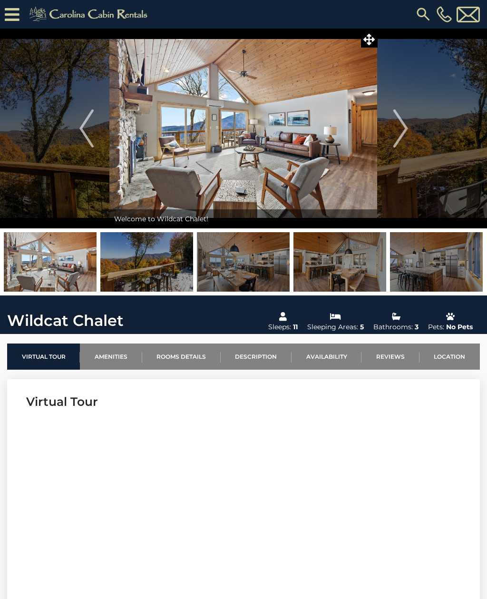
click at [444, 247] on img at bounding box center [436, 262] width 93 height 60
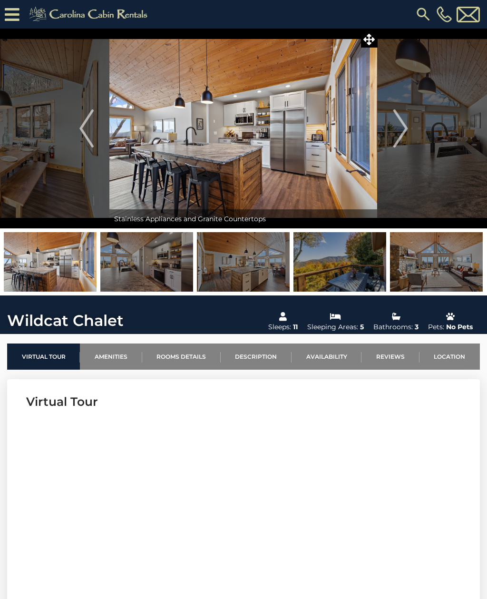
click at [454, 266] on img at bounding box center [436, 262] width 93 height 60
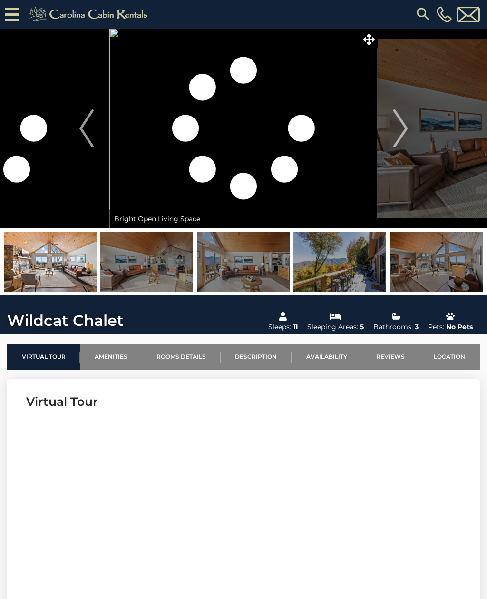
click at [368, 49] on img at bounding box center [243, 129] width 268 height 200
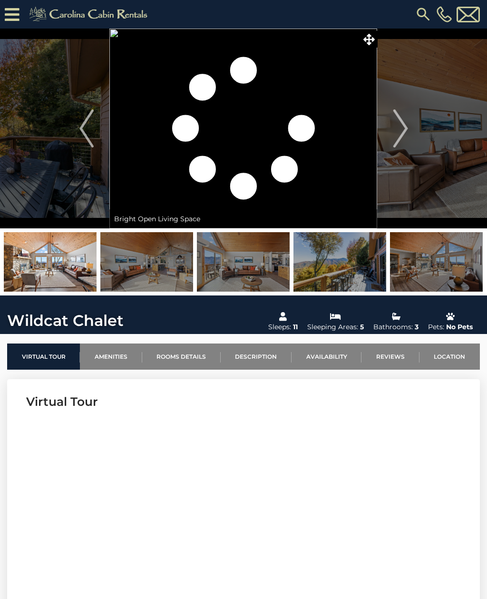
click at [374, 46] on span at bounding box center [369, 39] width 17 height 17
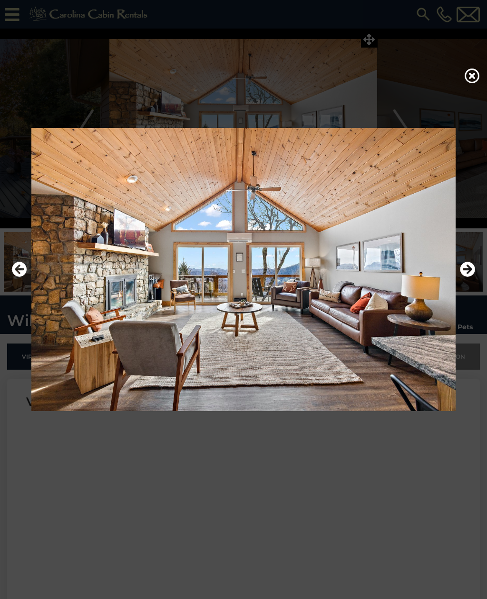
click at [473, 277] on icon "Next" at bounding box center [467, 269] width 15 height 15
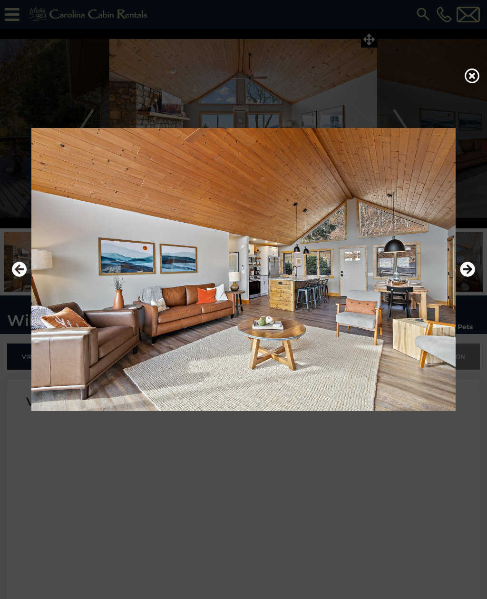
click at [470, 277] on icon "Next" at bounding box center [467, 269] width 15 height 15
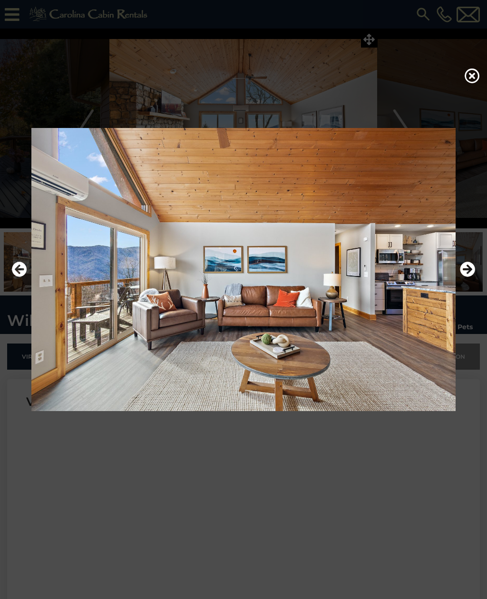
click at [470, 277] on icon "Next" at bounding box center [467, 269] width 15 height 15
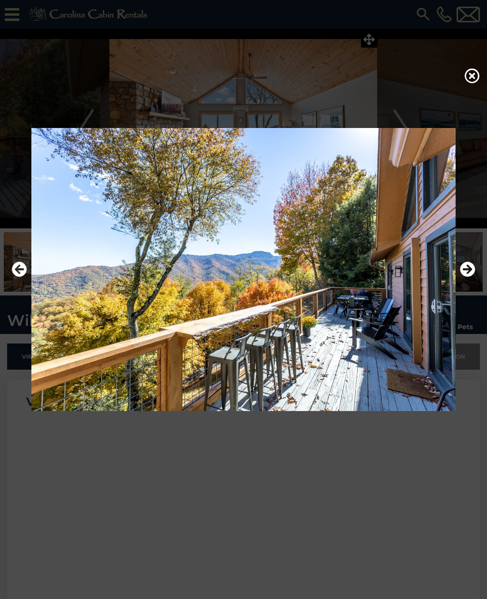
click at [470, 277] on icon "Next" at bounding box center [467, 269] width 15 height 15
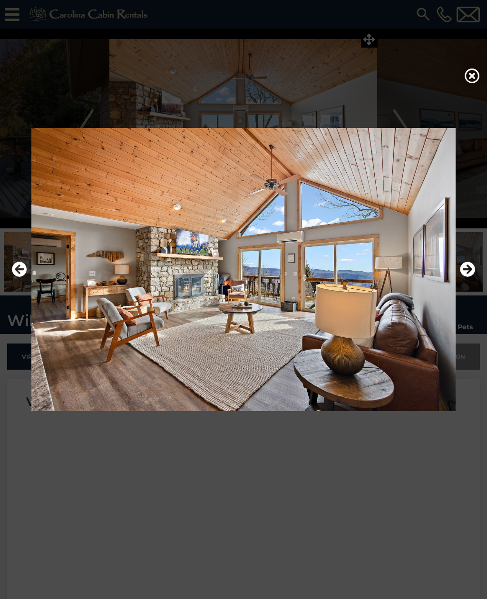
click at [469, 277] on icon "Next" at bounding box center [467, 269] width 15 height 15
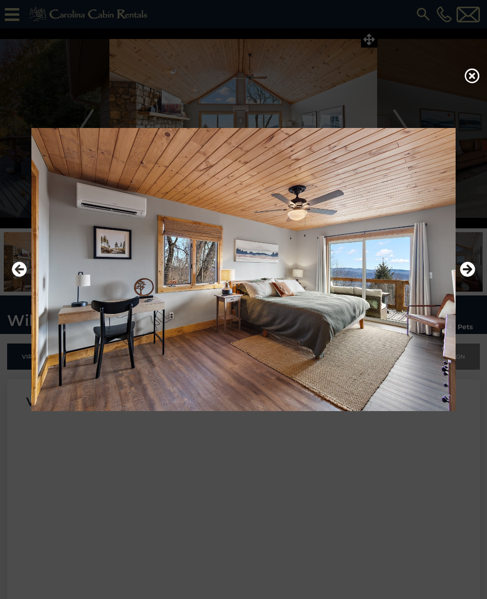
click at [469, 277] on icon "Next" at bounding box center [467, 269] width 15 height 15
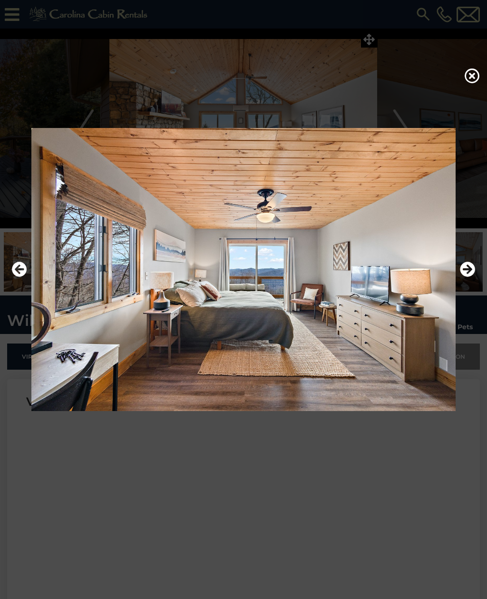
click at [470, 277] on icon "Next" at bounding box center [467, 269] width 15 height 15
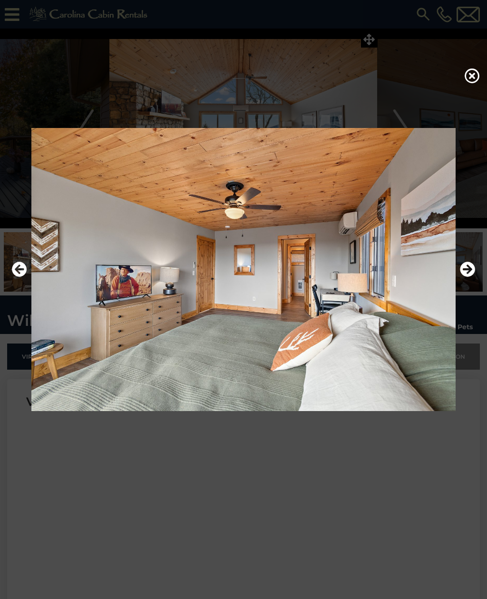
click at [469, 281] on button "Next" at bounding box center [467, 270] width 15 height 22
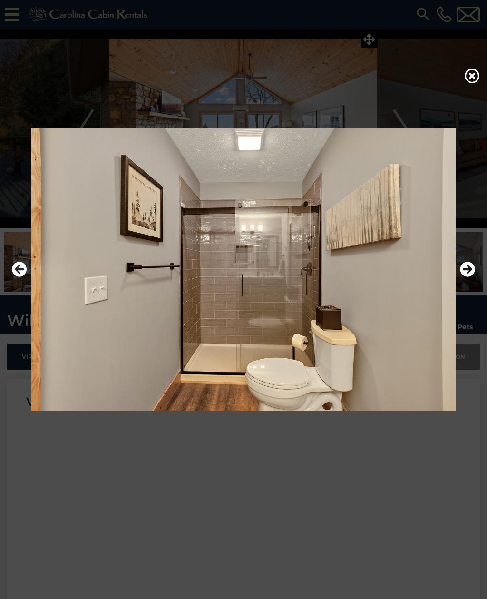
click at [469, 277] on icon "Next" at bounding box center [467, 269] width 15 height 15
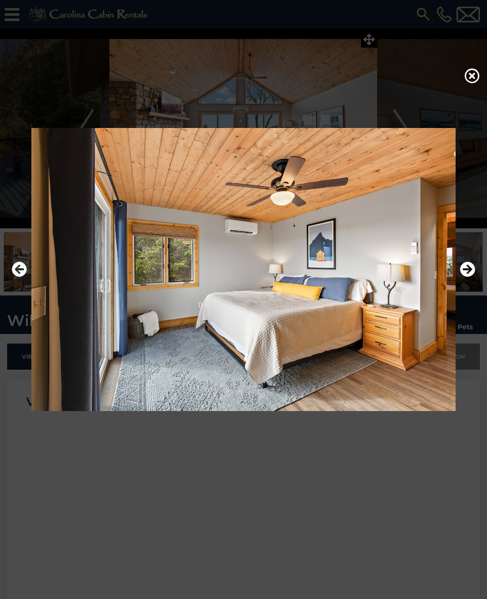
click at [467, 281] on button "Next" at bounding box center [467, 270] width 15 height 22
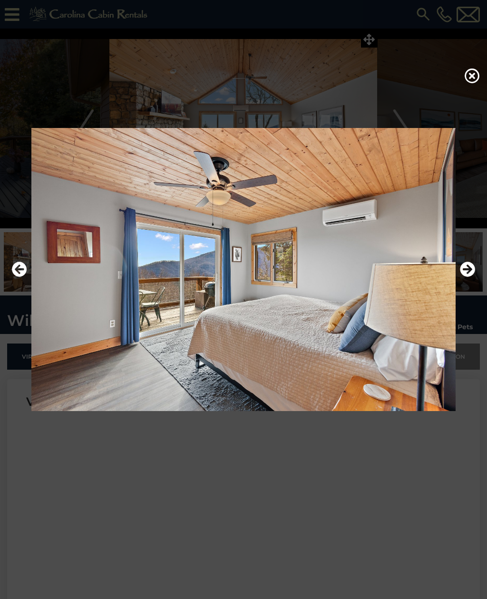
click at [467, 281] on button "Next" at bounding box center [467, 270] width 15 height 22
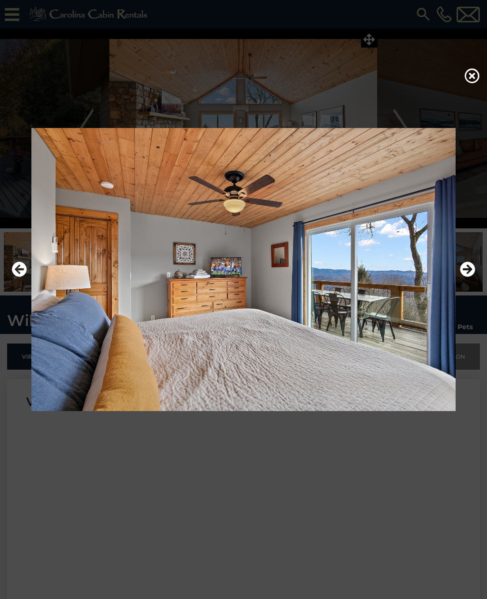
click at [468, 277] on icon "Next" at bounding box center [467, 269] width 15 height 15
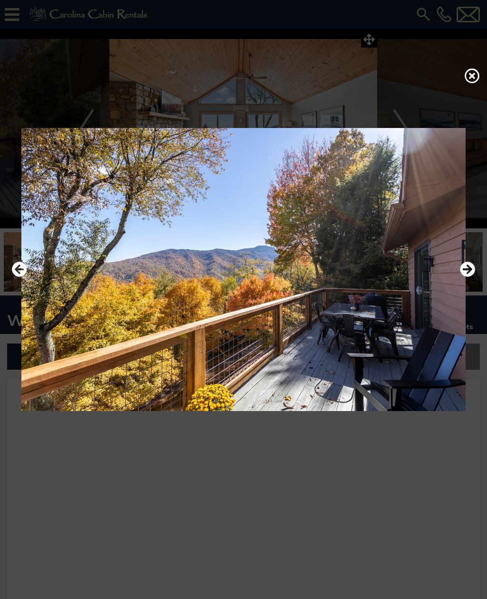
click at [468, 277] on icon "Next" at bounding box center [467, 269] width 15 height 15
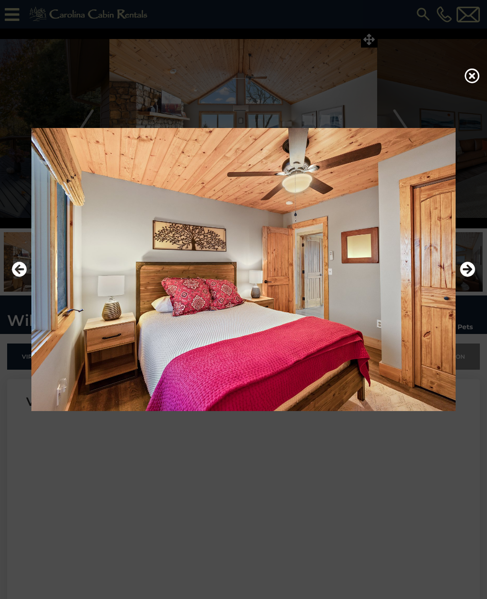
click at [467, 281] on button "Next" at bounding box center [467, 270] width 15 height 22
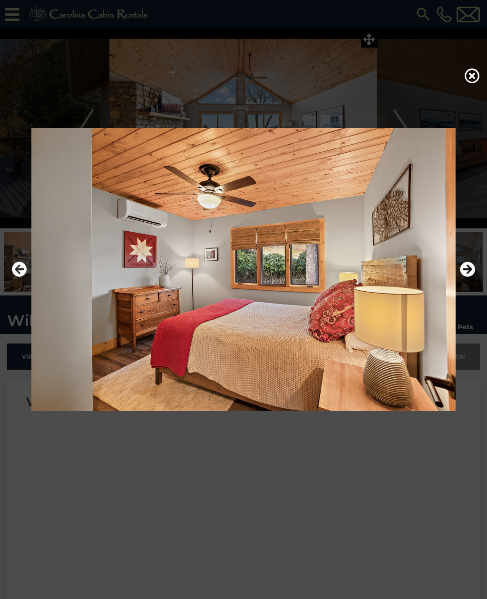
click at [468, 277] on icon "Next" at bounding box center [467, 269] width 15 height 15
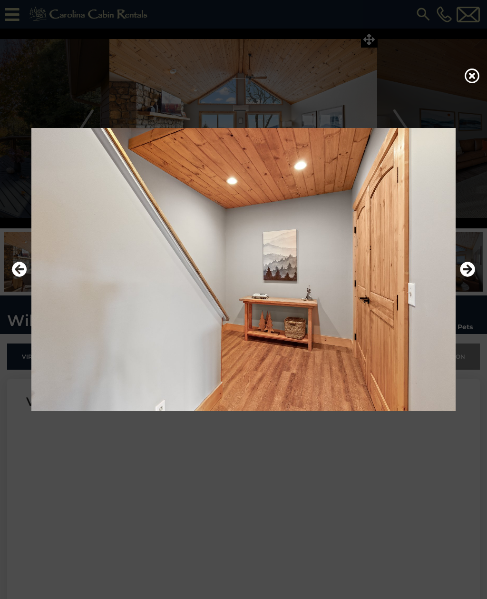
click at [467, 277] on icon "Next" at bounding box center [467, 269] width 15 height 15
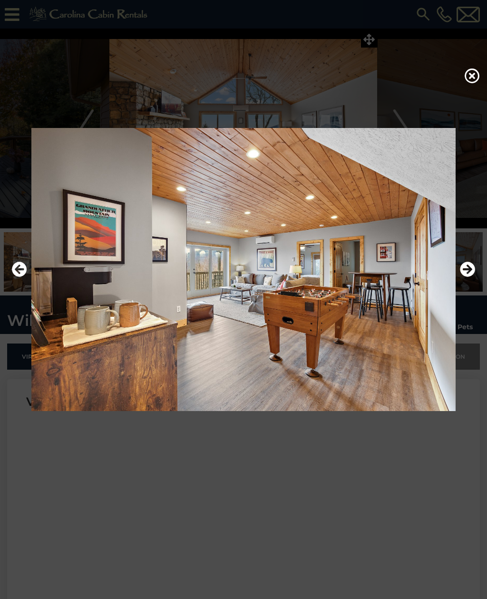
click at [469, 277] on icon "Next" at bounding box center [467, 269] width 15 height 15
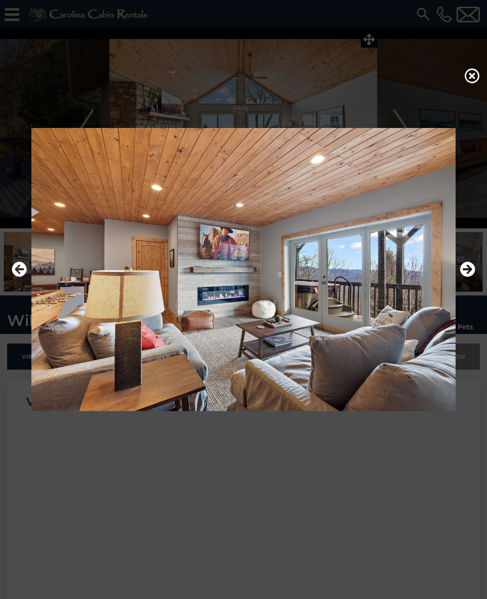
click at [468, 277] on icon "Next" at bounding box center [467, 269] width 15 height 15
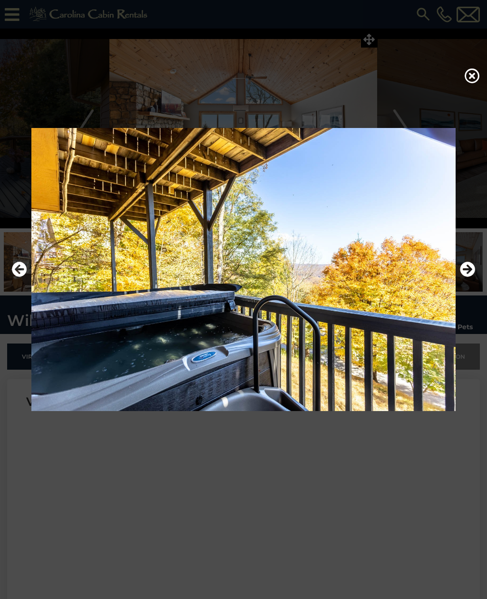
click at [467, 277] on icon "Next" at bounding box center [467, 269] width 15 height 15
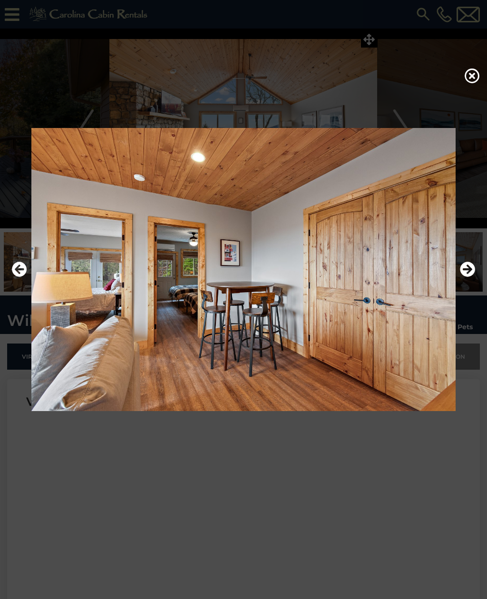
click at [469, 277] on icon "Next" at bounding box center [467, 269] width 15 height 15
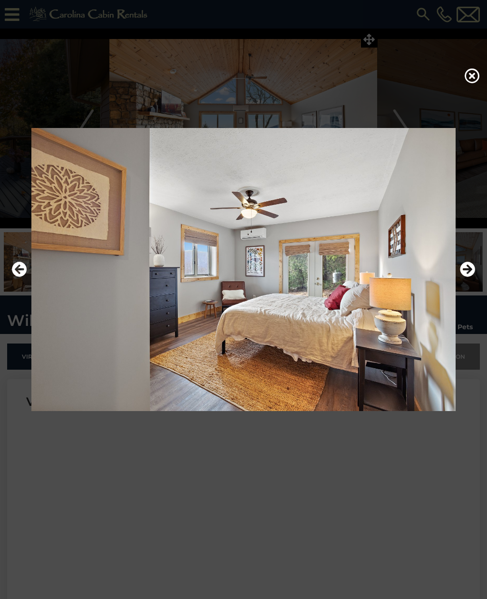
click at [467, 281] on button "Next" at bounding box center [467, 270] width 15 height 22
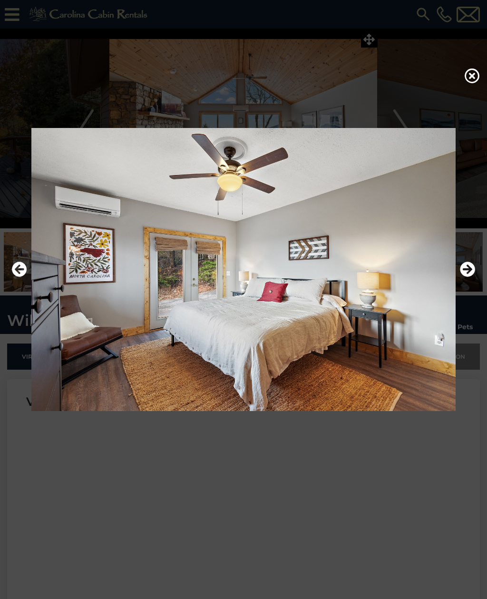
click at [469, 277] on icon "Next" at bounding box center [467, 269] width 15 height 15
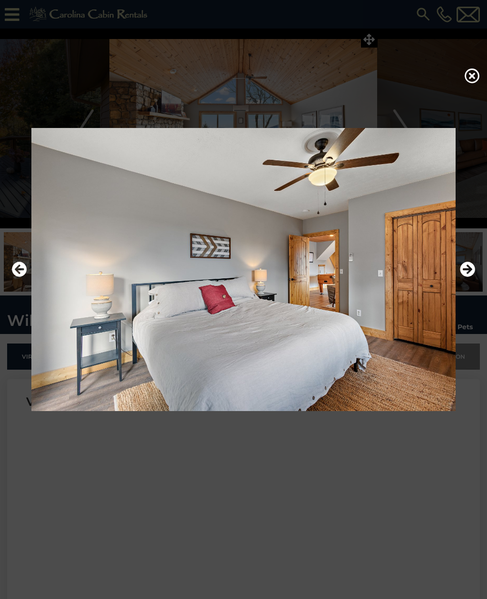
click at [469, 277] on icon "Next" at bounding box center [467, 269] width 15 height 15
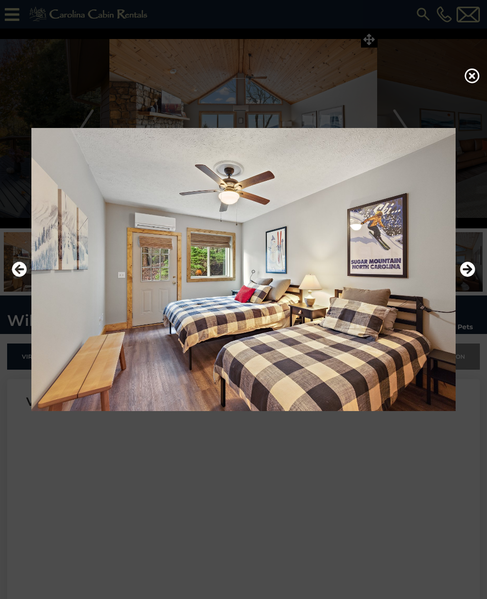
click at [469, 277] on icon "Next" at bounding box center [467, 269] width 15 height 15
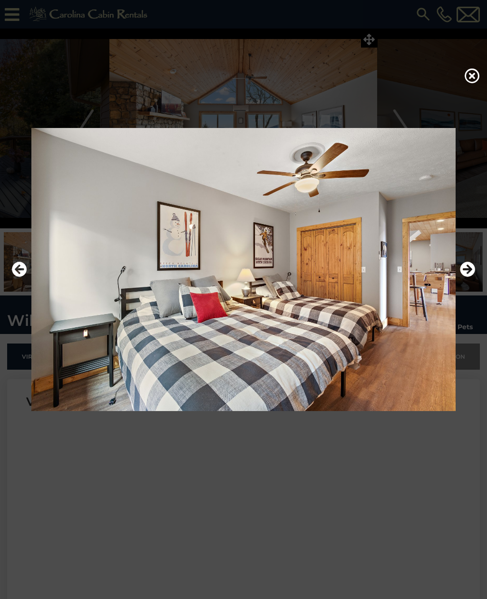
click at [471, 277] on icon "Next" at bounding box center [467, 269] width 15 height 15
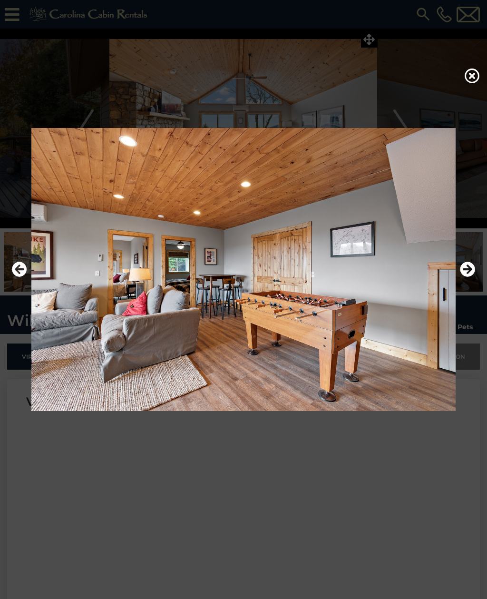
click at [470, 79] on icon at bounding box center [472, 75] width 15 height 15
